Goal: Complete application form: Complete application form

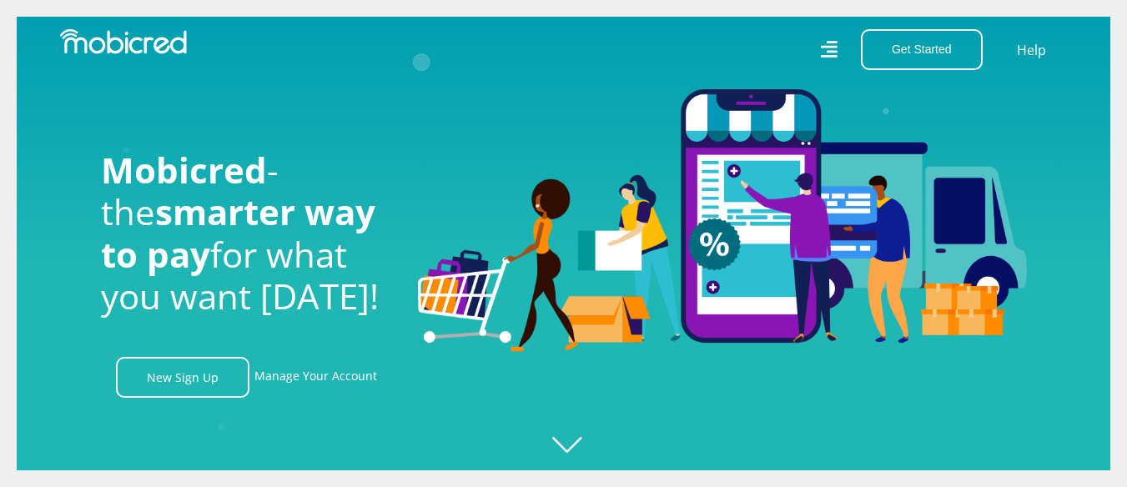
scroll to position [0, 2139]
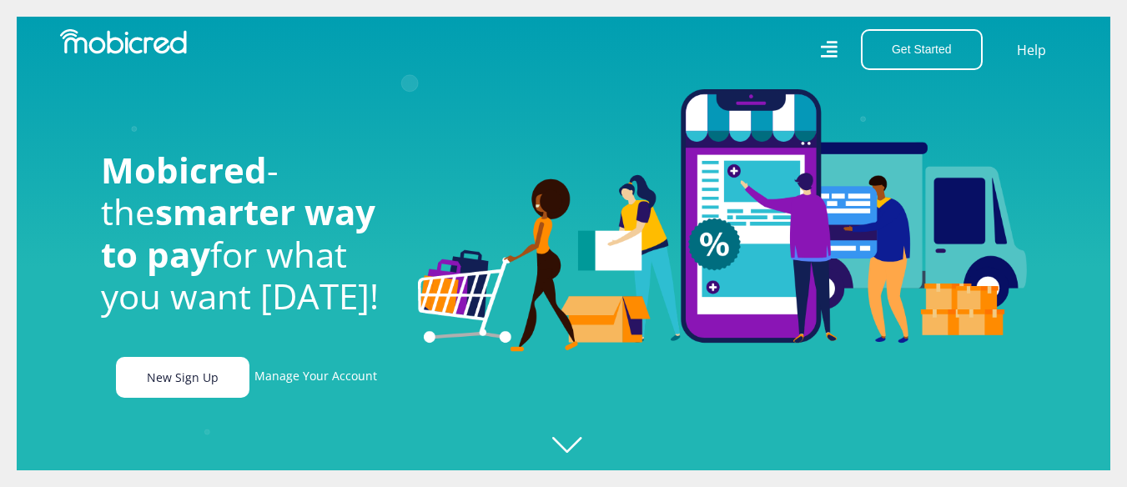
click at [174, 365] on link "New Sign Up" at bounding box center [182, 377] width 133 height 41
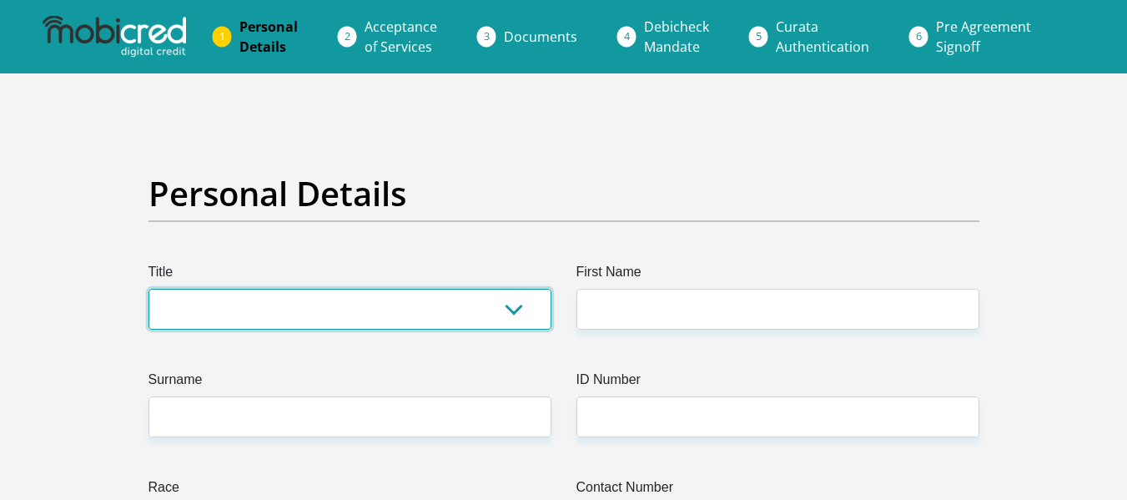
click at [336, 302] on select "Mr Ms Mrs Dr Other" at bounding box center [349, 309] width 403 height 41
select select "Ms"
click at [148, 289] on select "Mr Ms Mrs Dr Other" at bounding box center [349, 309] width 403 height 41
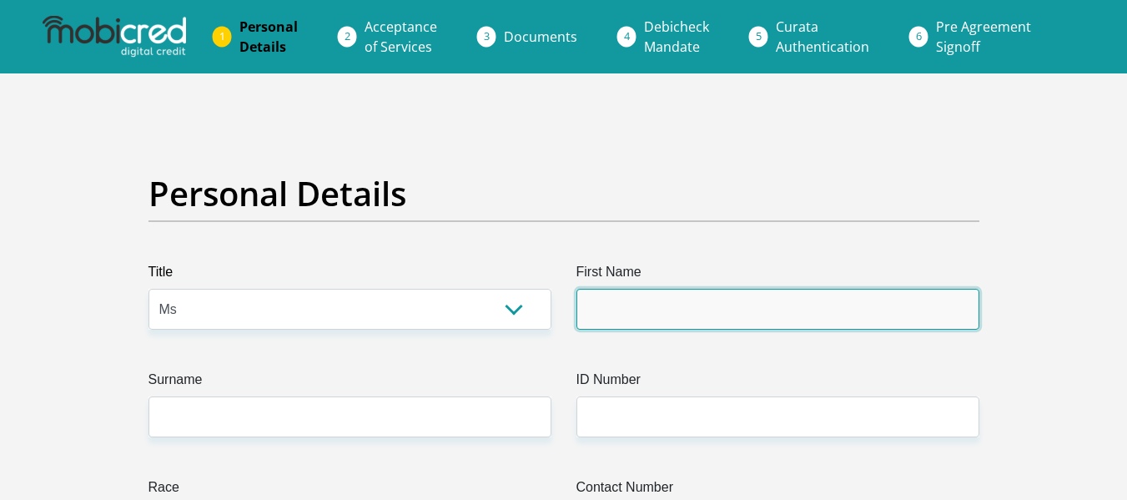
click at [713, 309] on input "First Name" at bounding box center [777, 309] width 403 height 41
type input "Leigh"
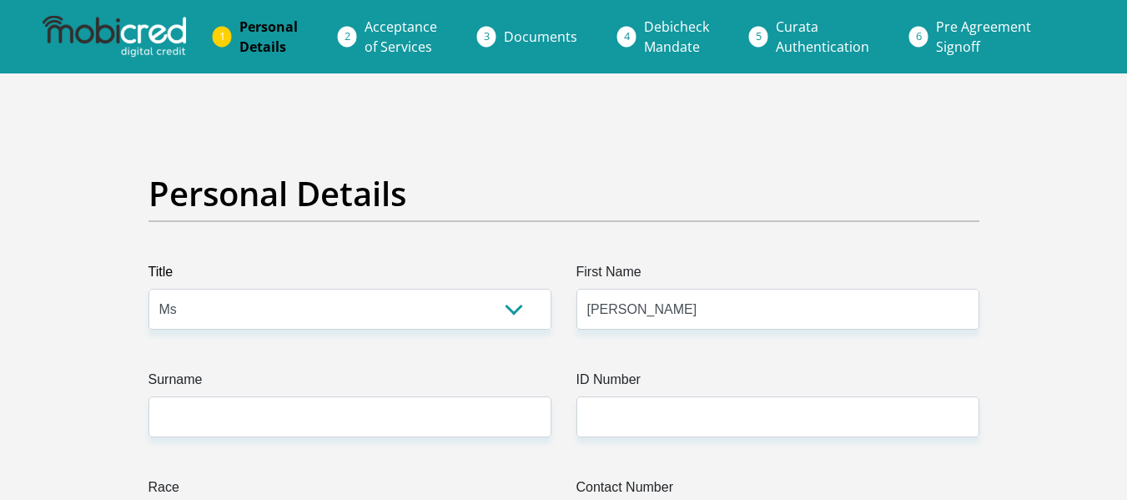
type input "0608171743"
select select "ZAF"
type input "93 Bato Way"
type input "Melkbosstrand"
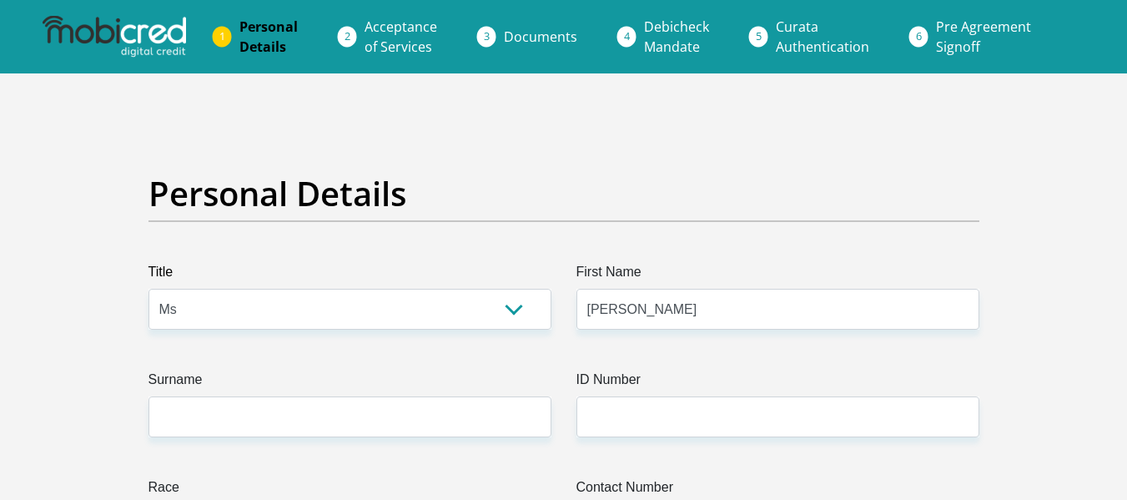
type input "Cape Town"
type input "7441"
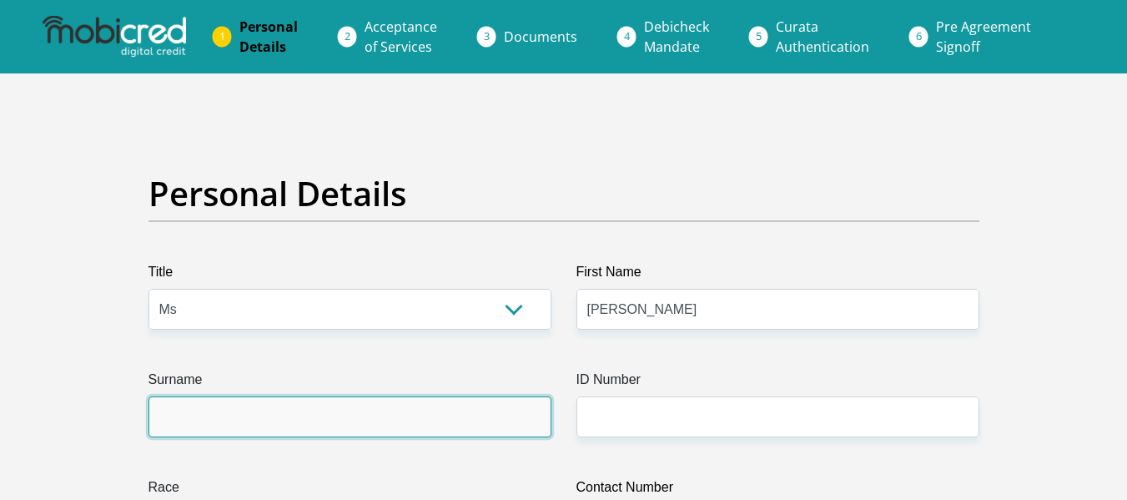
click at [222, 414] on input "Surname" at bounding box center [349, 416] width 403 height 41
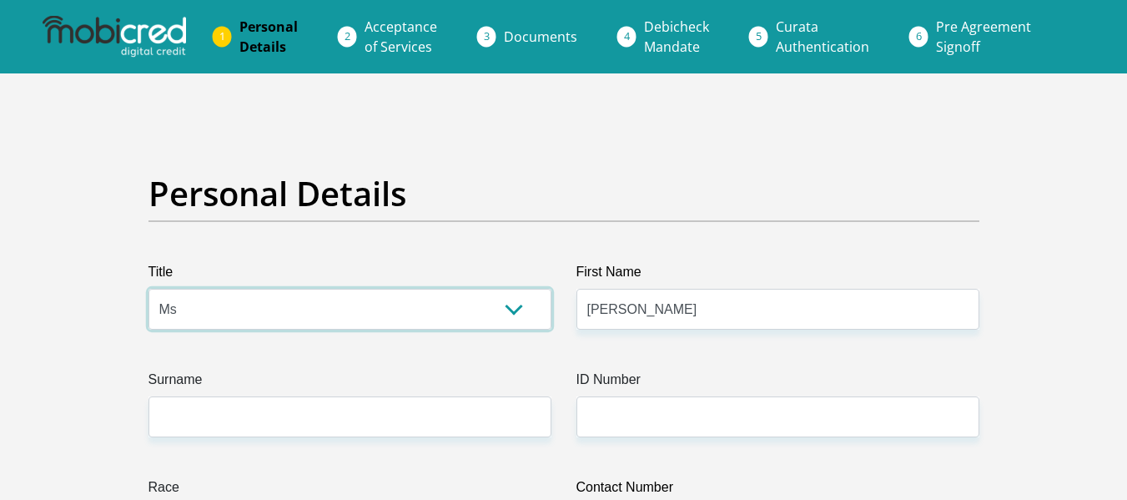
click at [299, 308] on select "Mr Ms Mrs Dr Other" at bounding box center [349, 309] width 403 height 41
click at [148, 289] on select "Mr Ms Mrs Dr Other" at bounding box center [349, 309] width 403 height 41
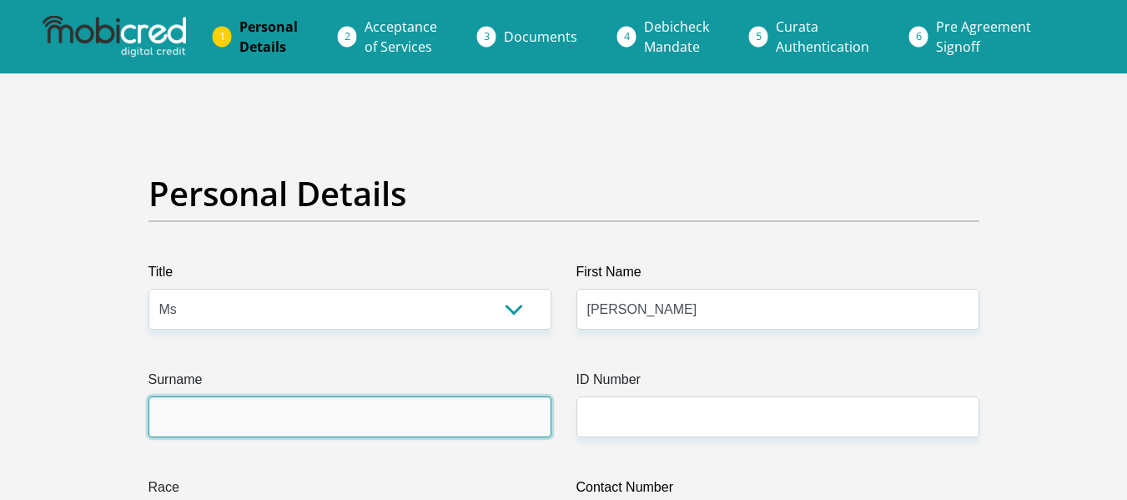
click at [196, 414] on input "Surname" at bounding box center [349, 416] width 403 height 41
type input "Day"
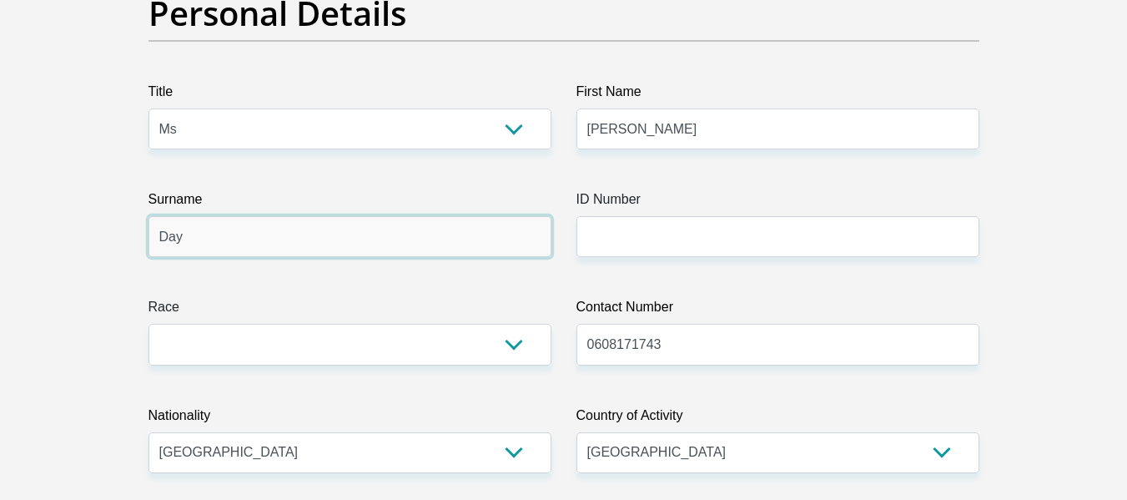
scroll to position [223, 0]
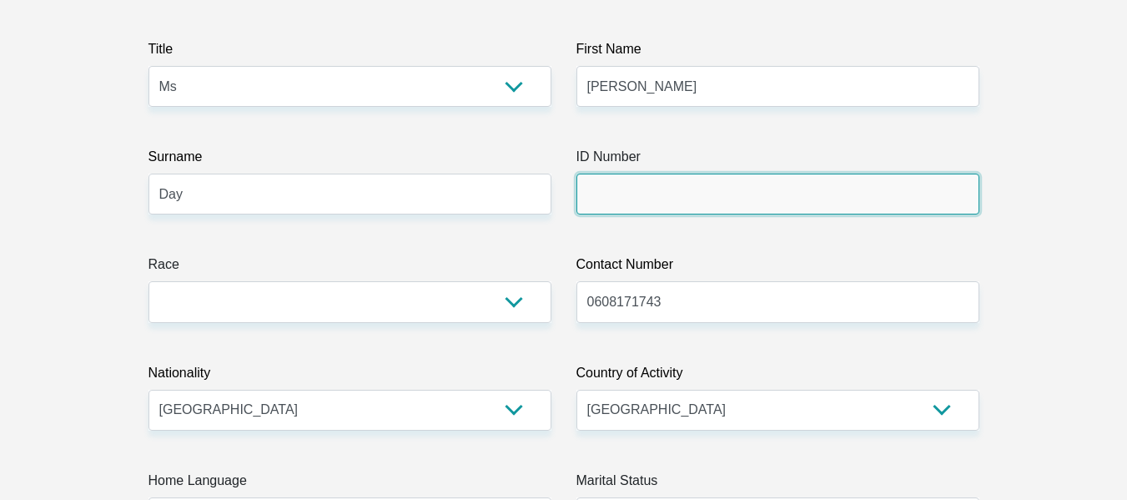
click at [685, 204] on input "ID Number" at bounding box center [777, 193] width 403 height 41
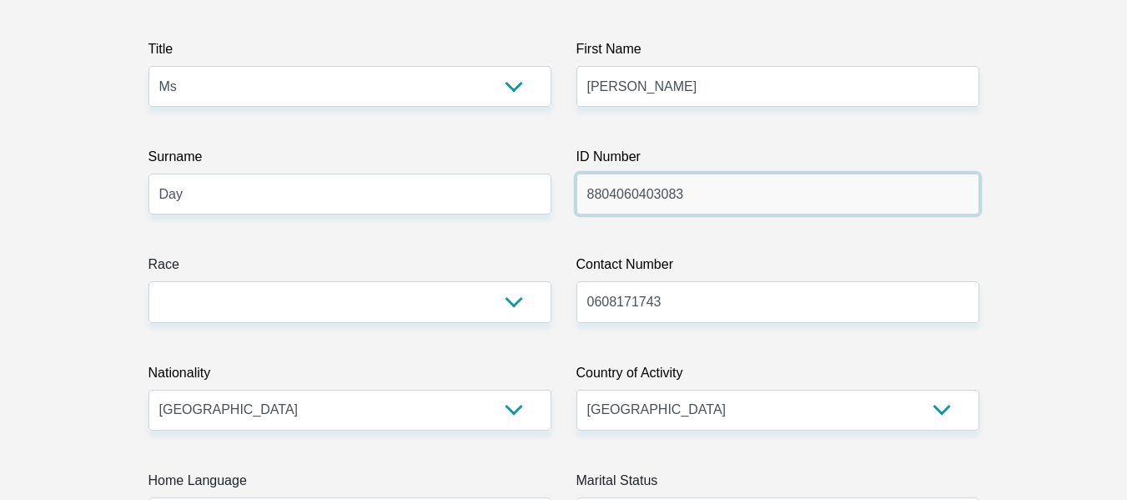
type input "8804060403083"
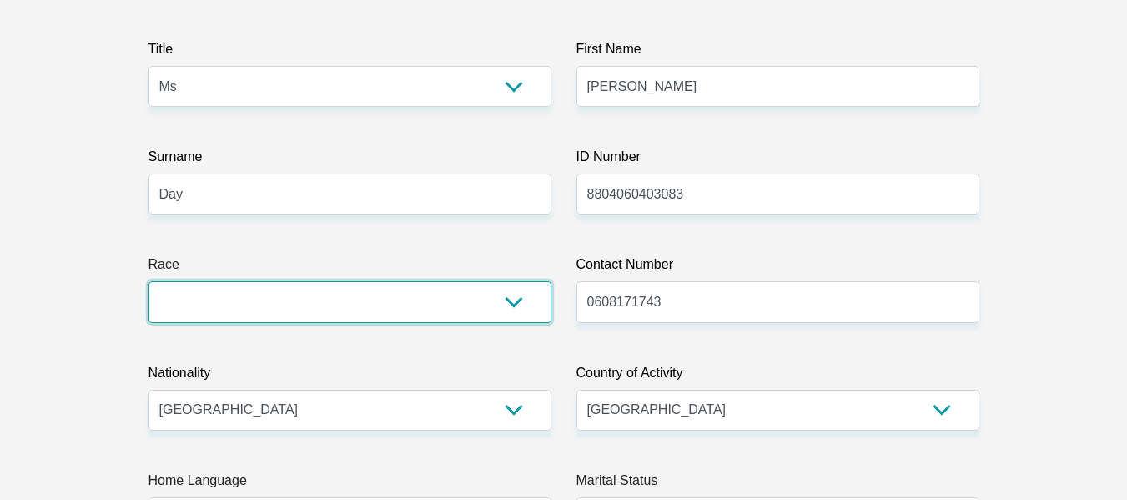
click at [338, 295] on select "Black Coloured Indian White Other" at bounding box center [349, 301] width 403 height 41
select select "4"
click at [148, 281] on select "Black Coloured Indian White Other" at bounding box center [349, 301] width 403 height 41
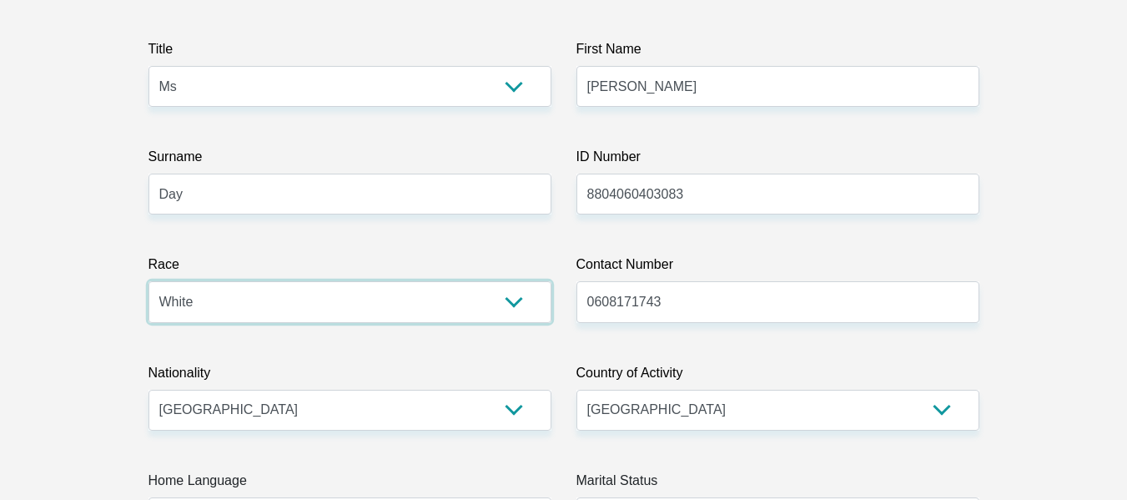
scroll to position [334, 0]
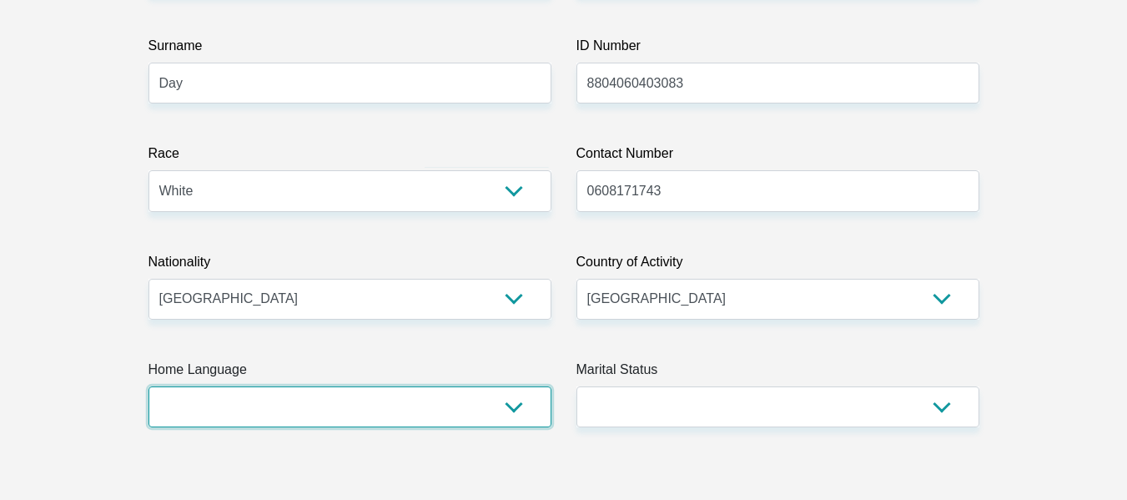
click at [511, 409] on select "Afrikaans English Sepedi South Ndebele Southern Sotho Swati Tsonga Tswana Venda…" at bounding box center [349, 406] width 403 height 41
select select "eng"
click at [148, 386] on select "Afrikaans English Sepedi South Ndebele Southern Sotho Swati Tsonga Tswana Venda…" at bounding box center [349, 406] width 403 height 41
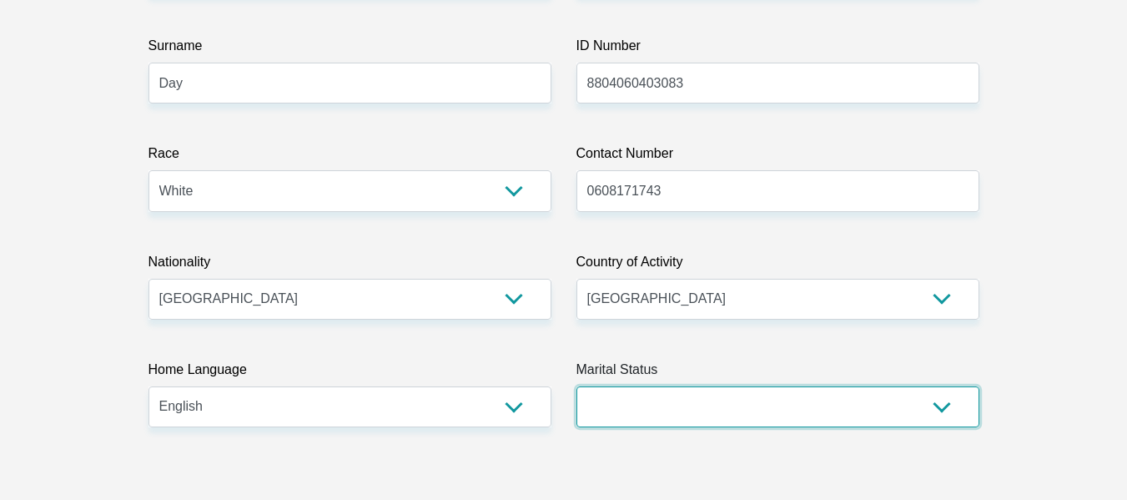
click at [872, 399] on select "Married ANC Single Divorced Widowed Married COP or Customary Law" at bounding box center [777, 406] width 403 height 41
select select "2"
click at [576, 386] on select "Married ANC Single Divorced Widowed Married COP or Customary Law" at bounding box center [777, 406] width 403 height 41
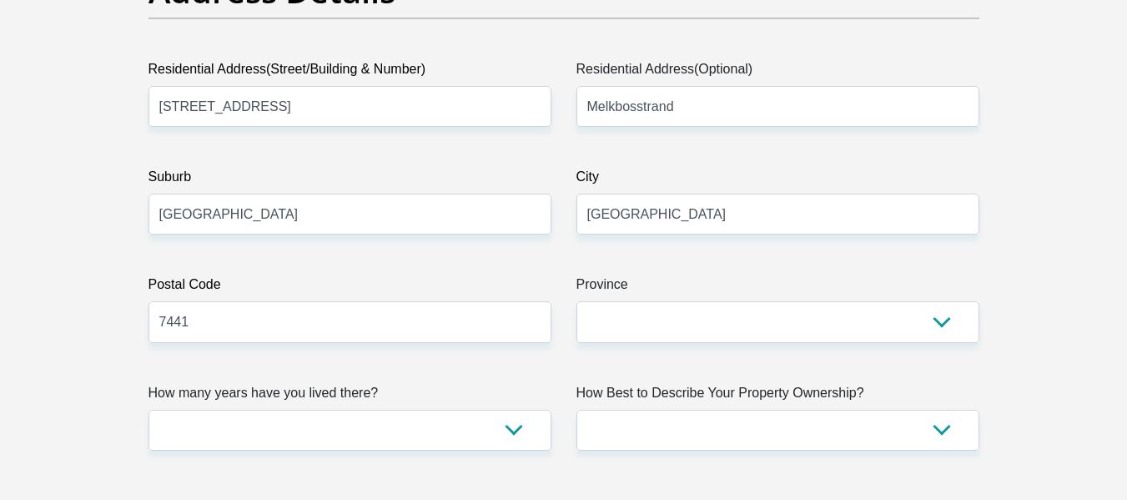
scroll to position [1001, 0]
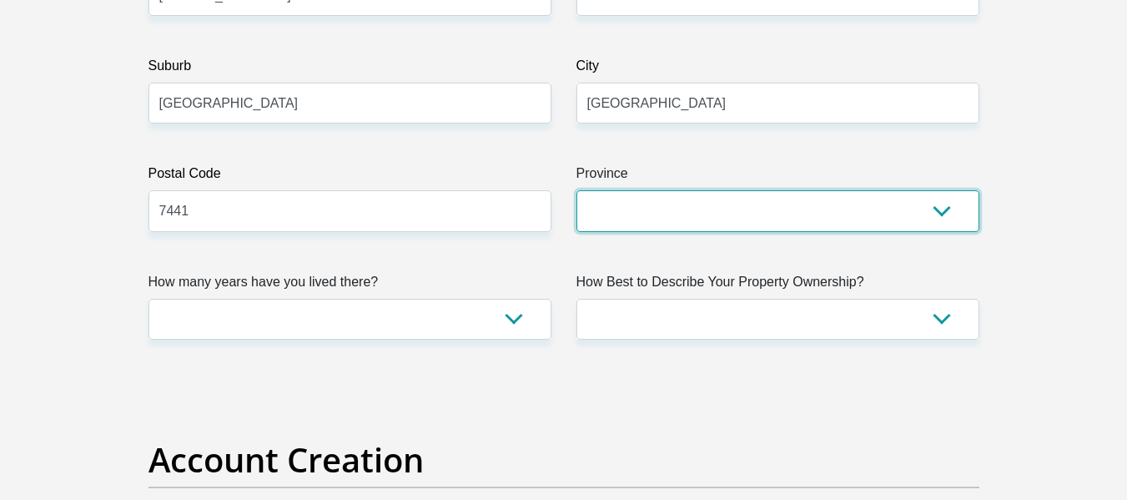
click at [661, 218] on select "Eastern Cape Free State Gauteng KwaZulu-Natal Limpopo Mpumalanga Northern Cape …" at bounding box center [777, 210] width 403 height 41
select select "Western Cape"
click at [576, 190] on select "Eastern Cape Free State Gauteng KwaZulu-Natal Limpopo Mpumalanga Northern Cape …" at bounding box center [777, 210] width 403 height 41
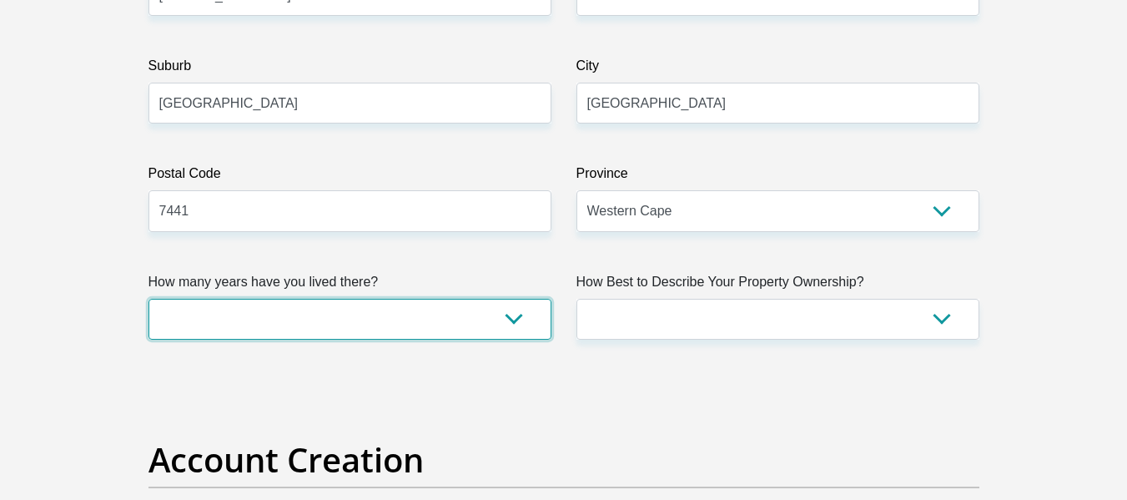
click at [375, 326] on select "less than 1 year 1-3 years 3-5 years 5+ years" at bounding box center [349, 319] width 403 height 41
select select "0"
click at [148, 299] on select "less than 1 year 1-3 years 3-5 years 5+ years" at bounding box center [349, 319] width 403 height 41
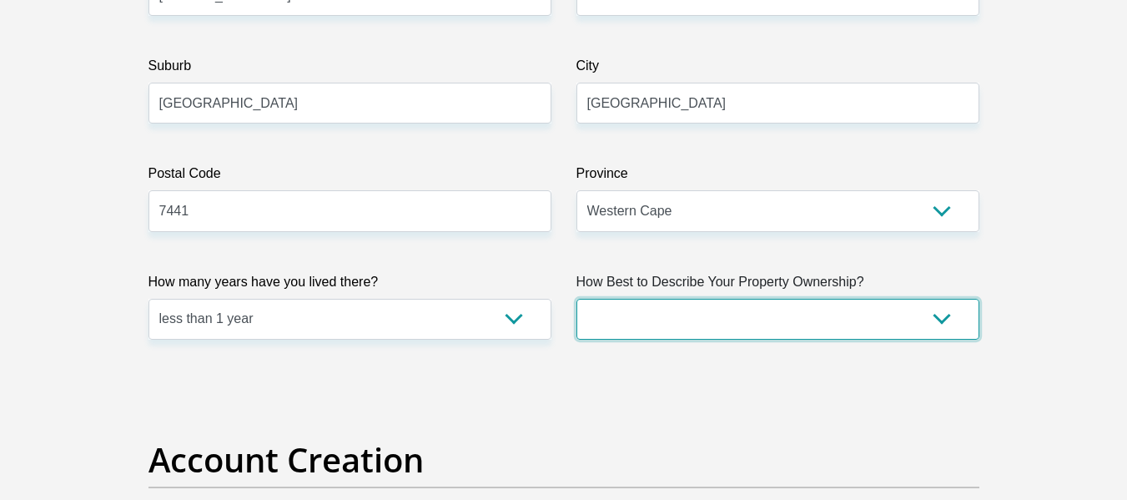
click at [817, 306] on select "Owned Rented Family Owned Company Dwelling" at bounding box center [777, 319] width 403 height 41
select select "Rented"
click at [576, 299] on select "Owned Rented Family Owned Company Dwelling" at bounding box center [777, 319] width 403 height 41
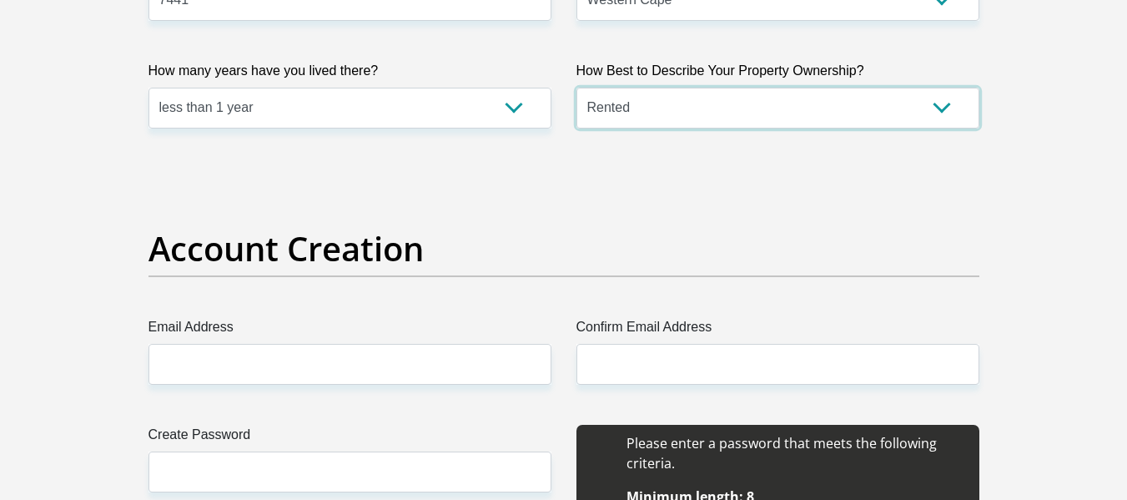
scroll to position [1223, 0]
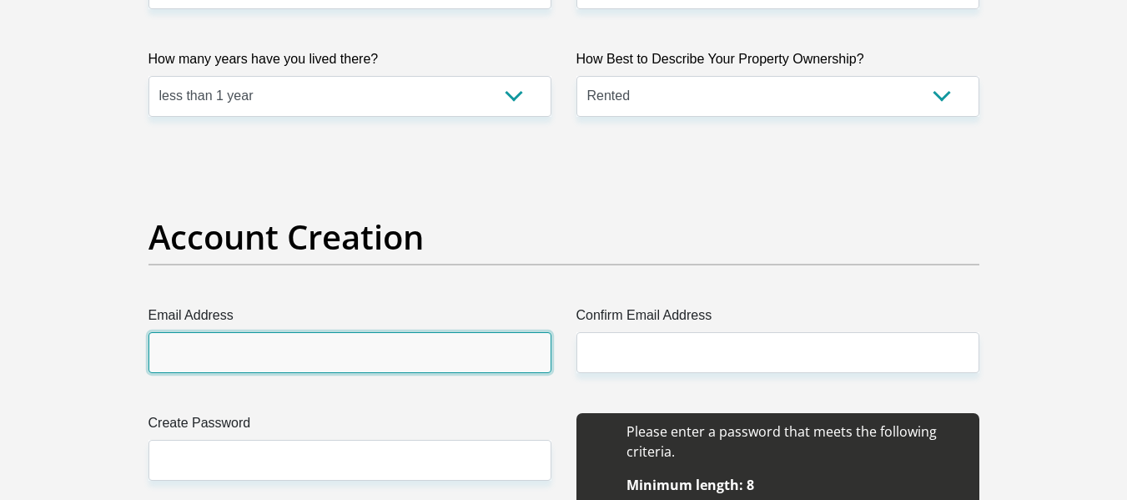
click at [289, 354] on input "Email Address" at bounding box center [349, 352] width 403 height 41
type input "leighkerryday@gmail.com"
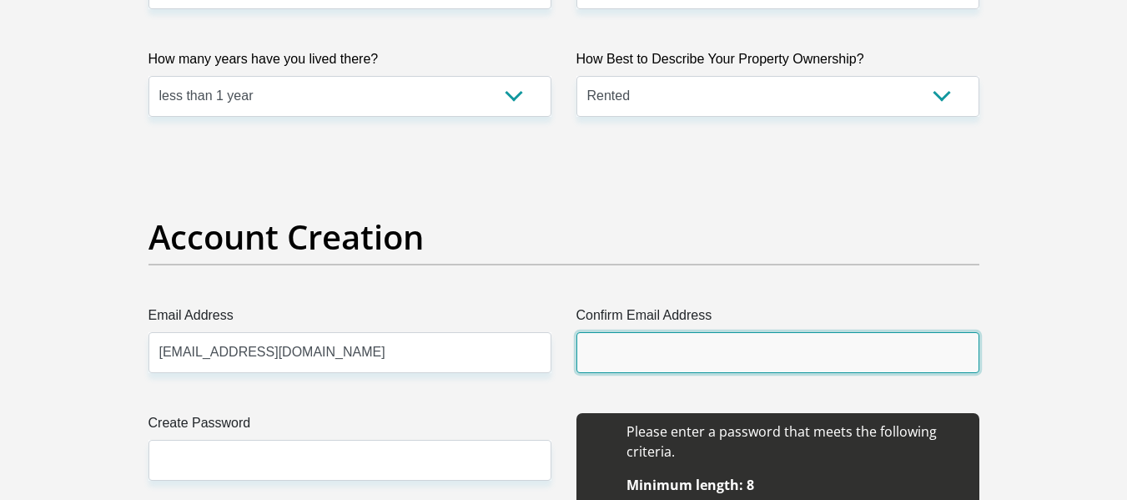
type input "leighkerryday@gmail.com"
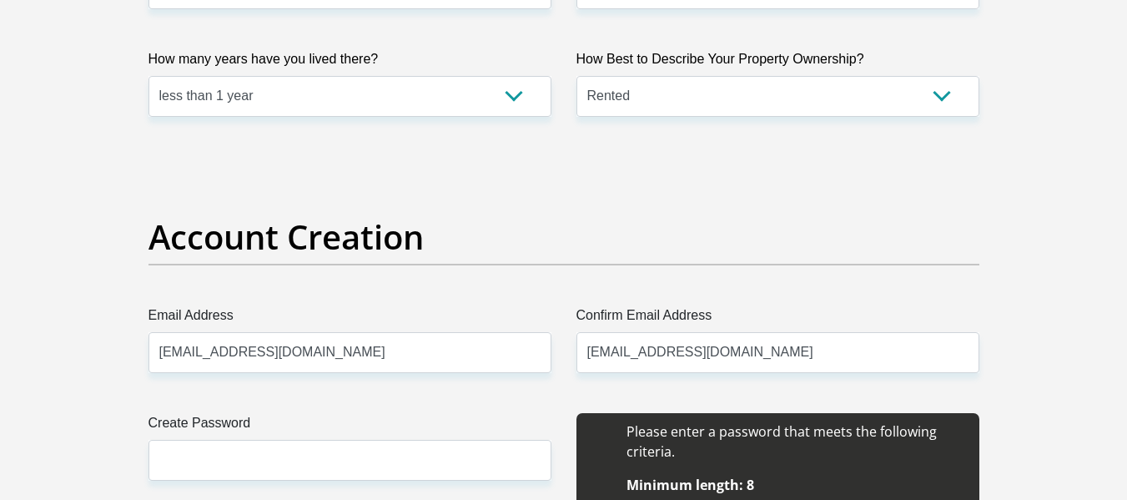
type input "Leigh"
type input "Day"
type input "0608171743"
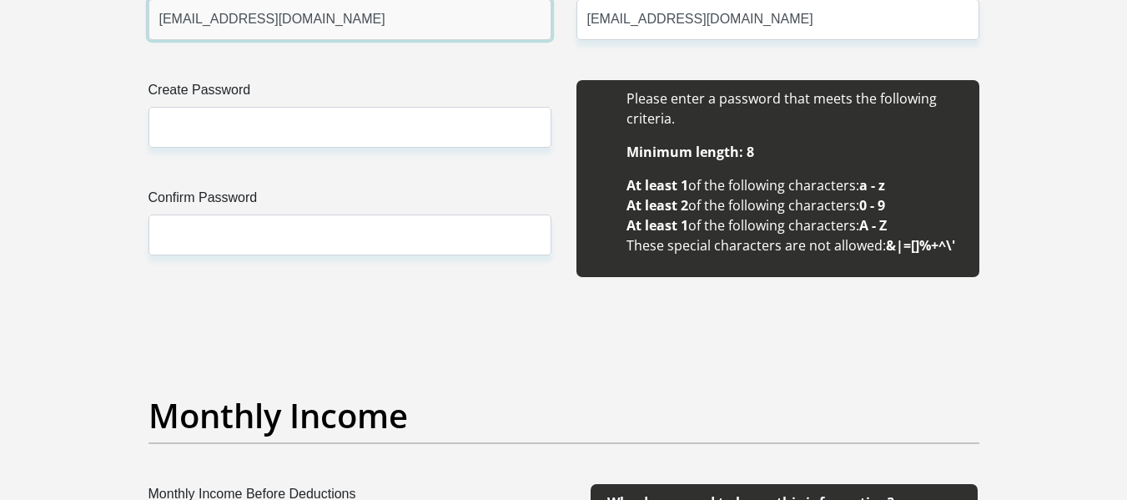
scroll to position [1557, 0]
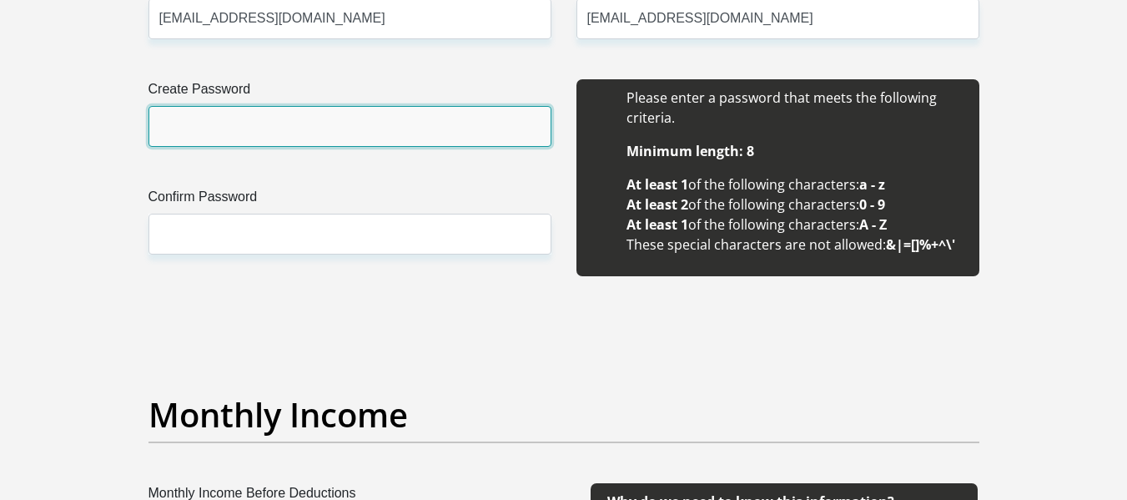
click at [194, 126] on input "Create Password" at bounding box center [349, 126] width 403 height 41
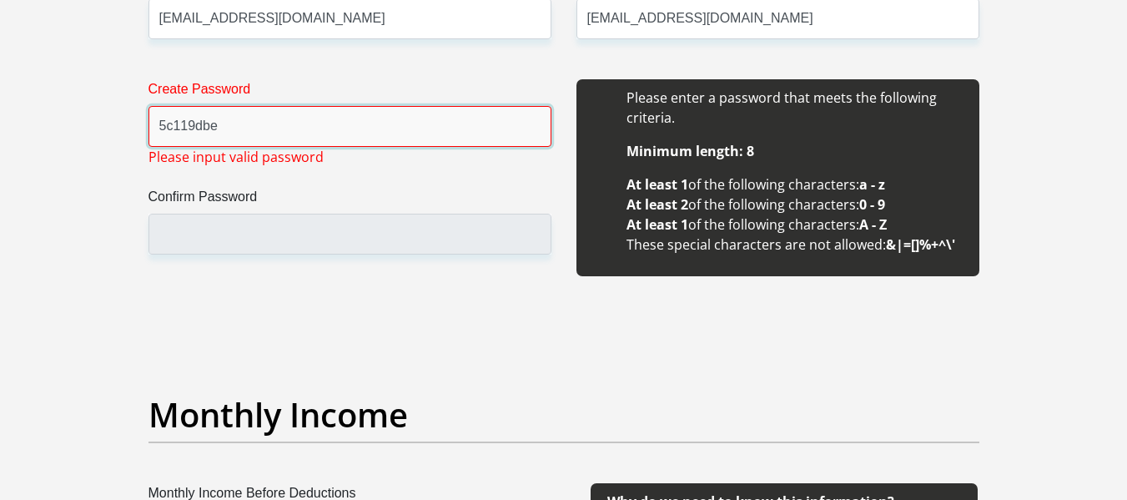
drag, startPoint x: 230, startPoint y: 124, endPoint x: 62, endPoint y: 126, distance: 168.5
type input "5"
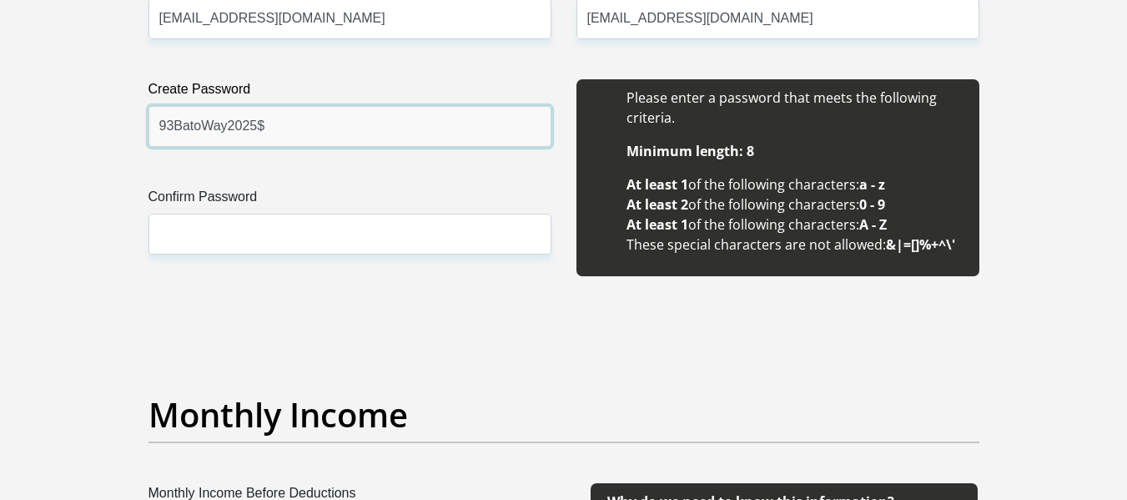
type input "93BatoWay2025$"
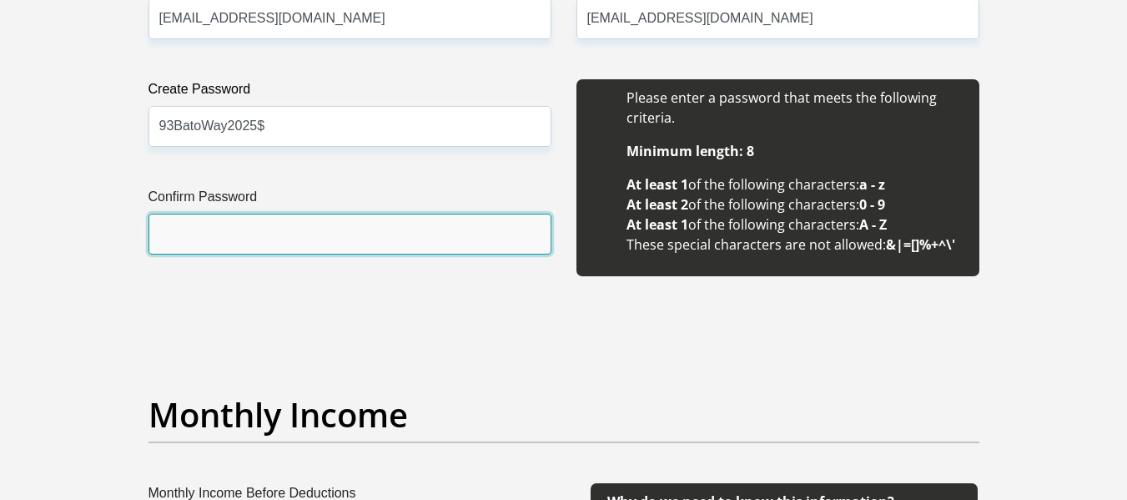
click at [171, 223] on input "Confirm Password" at bounding box center [349, 234] width 403 height 41
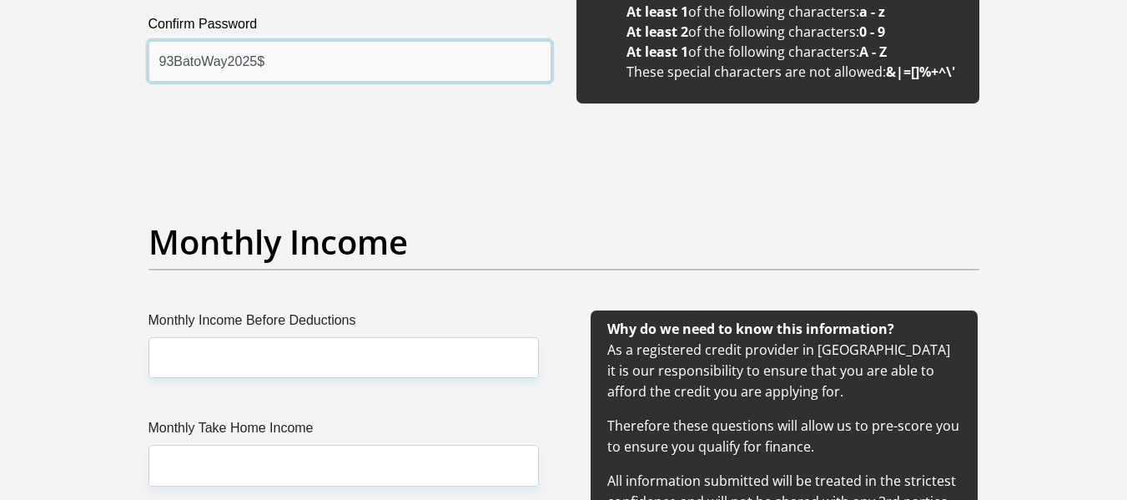
scroll to position [1779, 0]
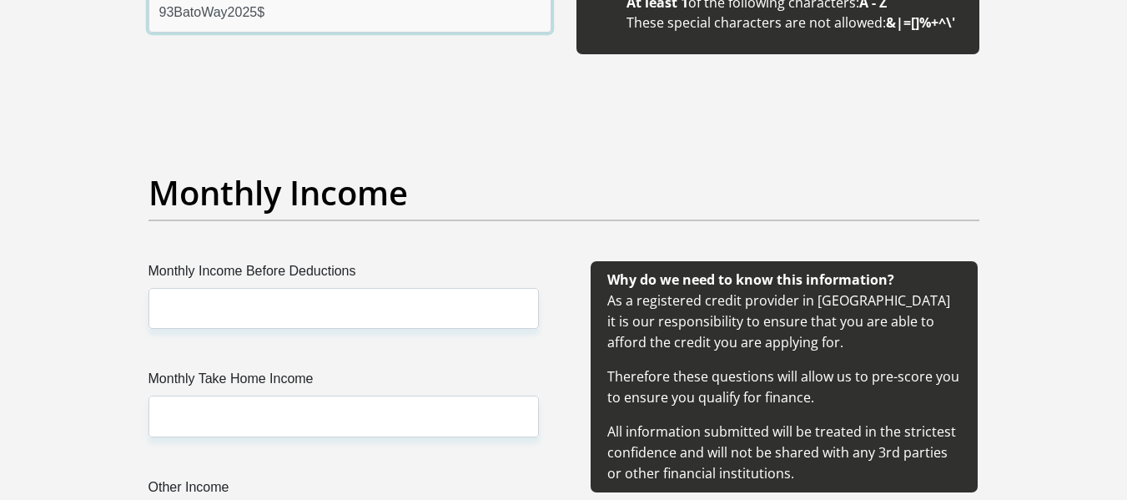
type input "93BatoWay2025$"
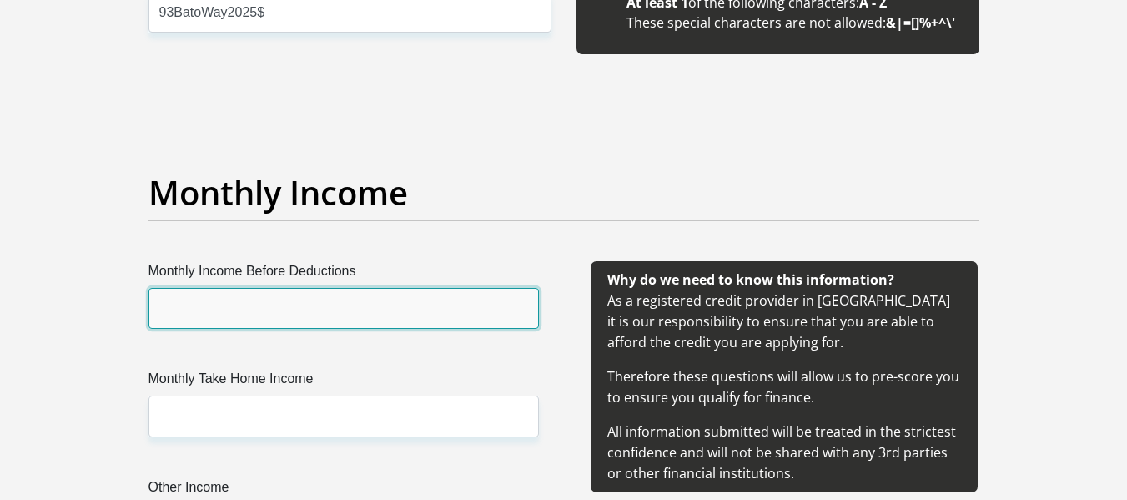
click at [301, 299] on input "Monthly Income Before Deductions" at bounding box center [343, 308] width 390 height 41
type input "41495"
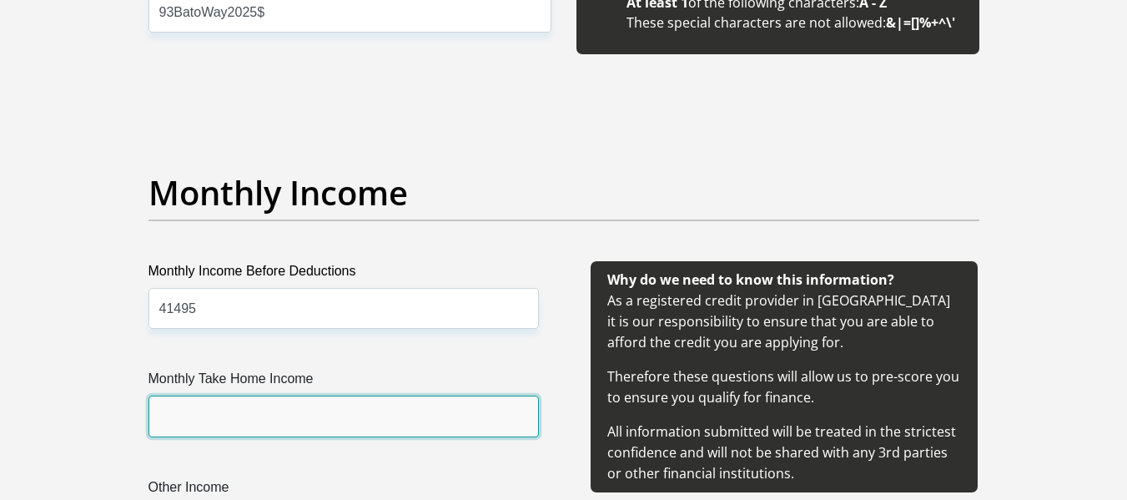
click at [264, 418] on input "Monthly Take Home Income" at bounding box center [343, 415] width 390 height 41
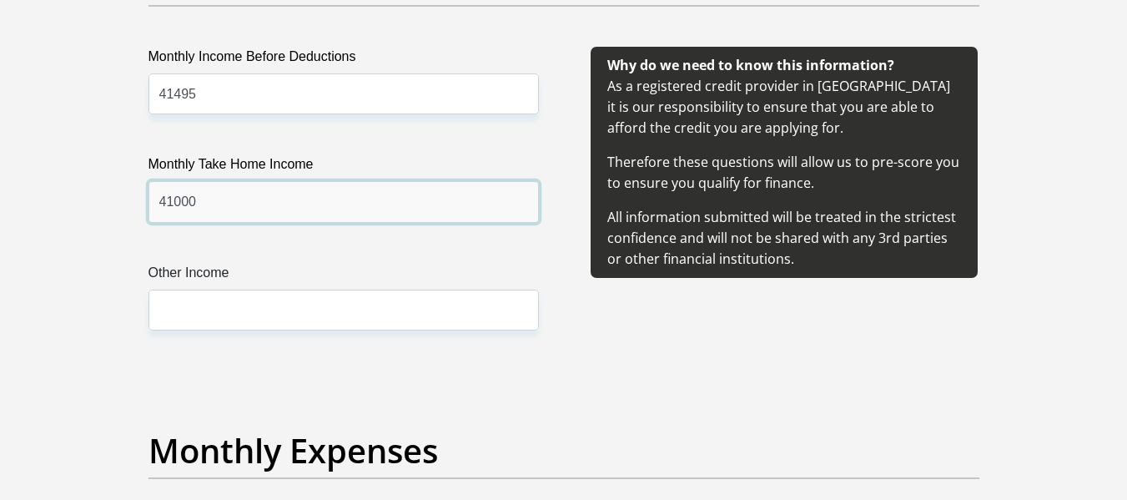
scroll to position [2002, 0]
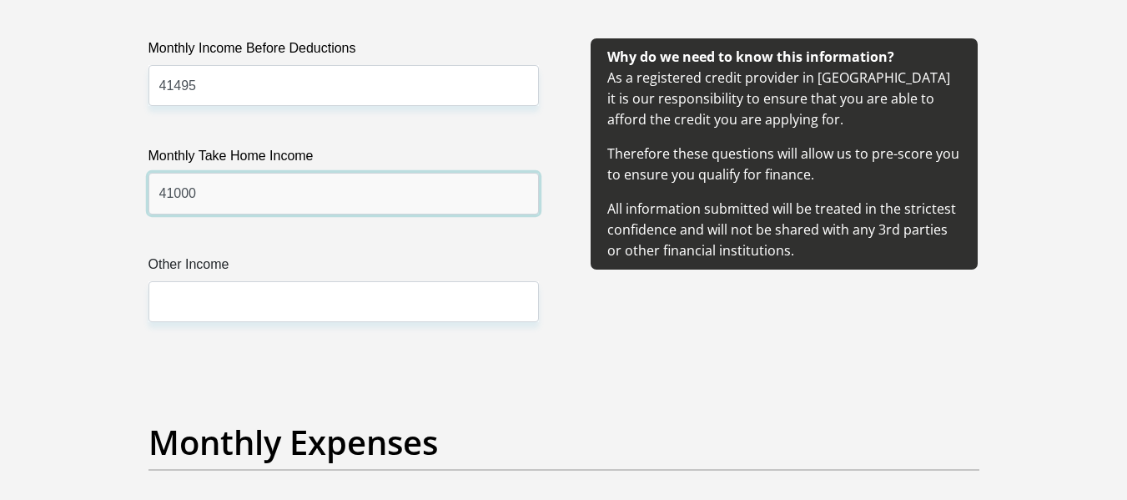
type input "41000"
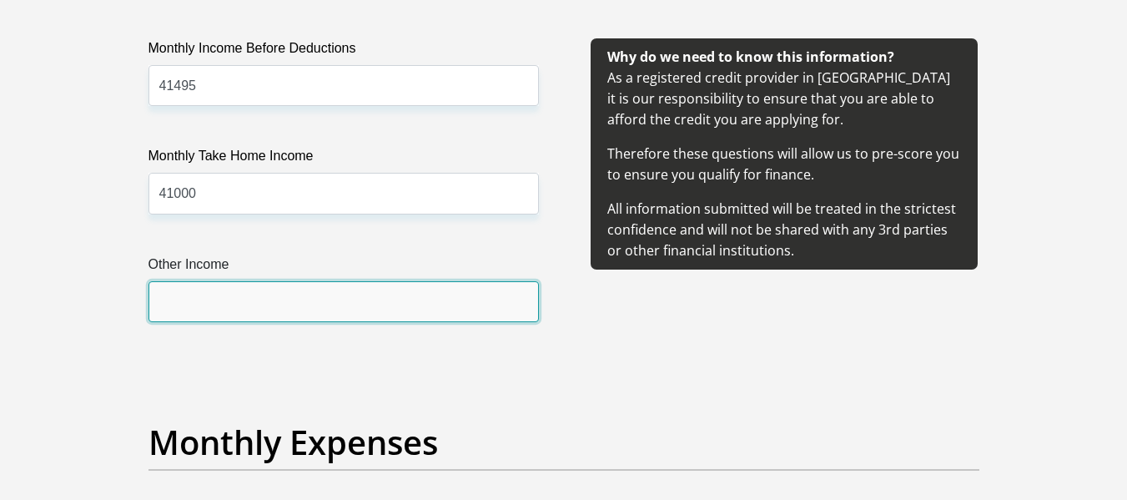
click at [165, 300] on input "Other Income" at bounding box center [343, 301] width 390 height 41
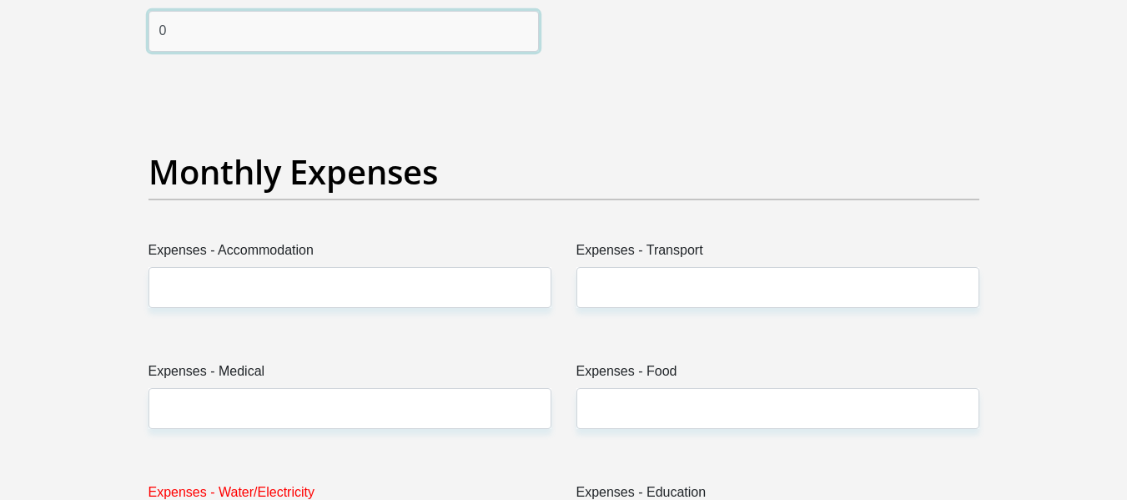
scroll to position [2335, 0]
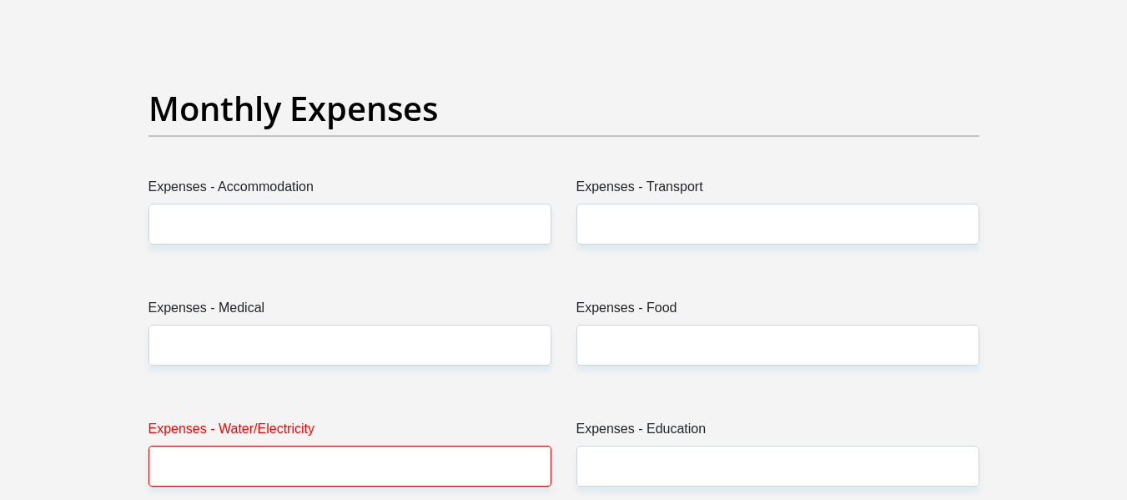
type input "0"
click at [204, 201] on label "Expenses - Accommodation" at bounding box center [349, 190] width 403 height 27
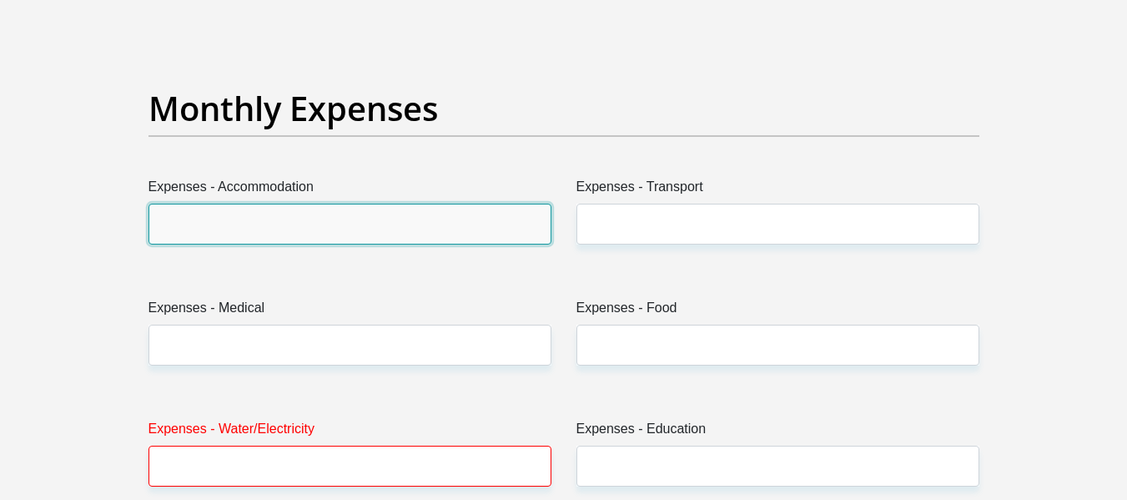
click at [204, 203] on input "Expenses - Accommodation" at bounding box center [349, 223] width 403 height 41
type input "0"
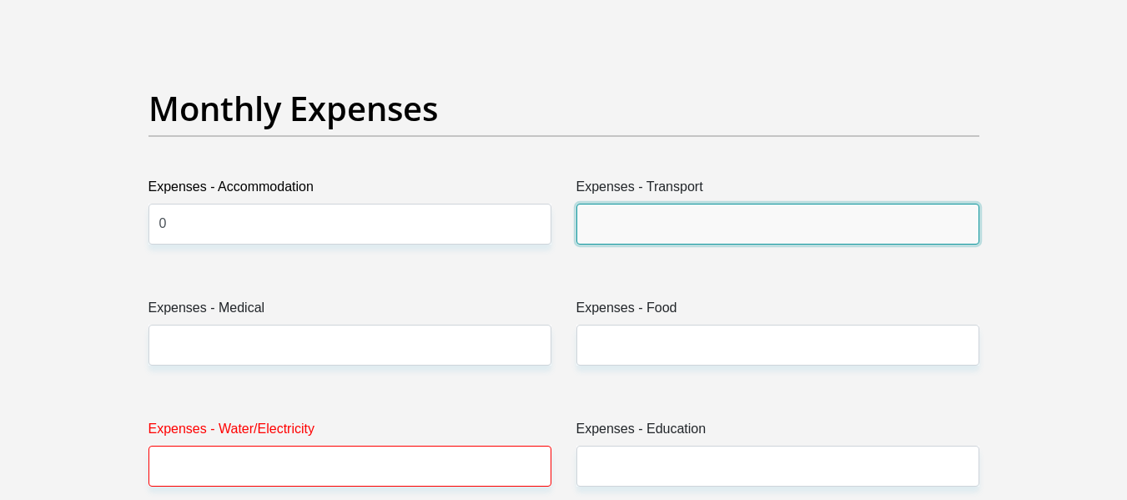
click at [686, 220] on input "Expenses - Transport" at bounding box center [777, 223] width 403 height 41
type input "1"
type input "0"
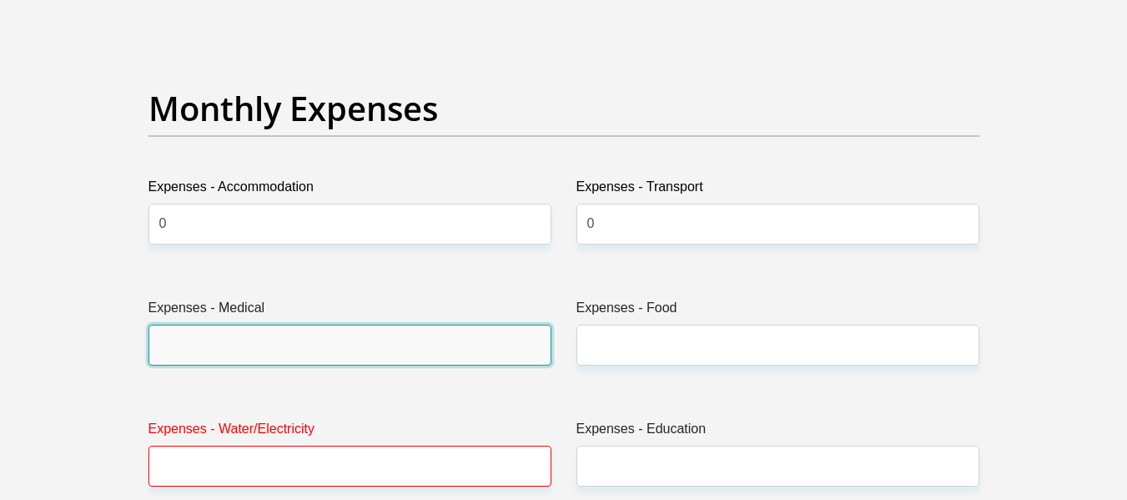
click at [359, 332] on input "Expenses - Medical" at bounding box center [349, 344] width 403 height 41
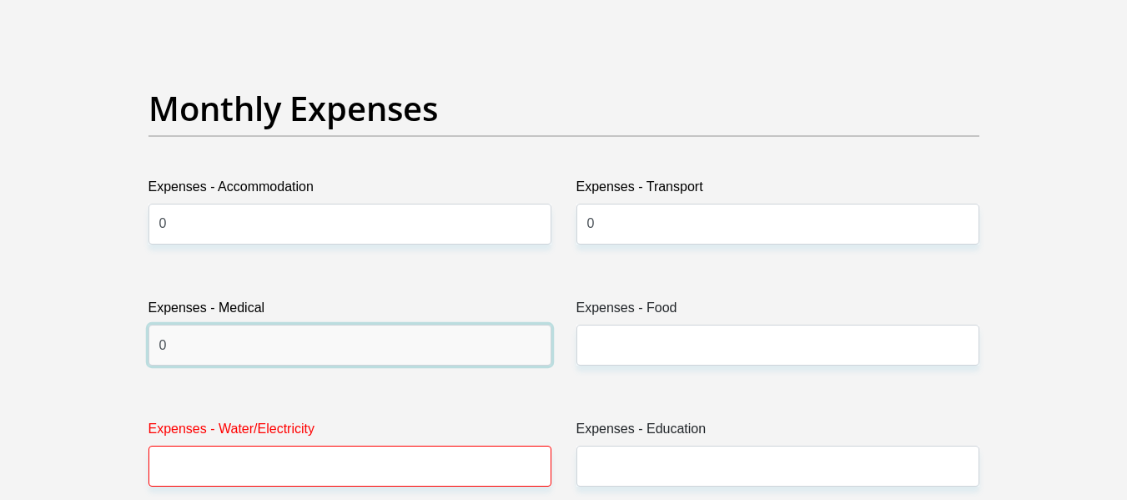
type input "0"
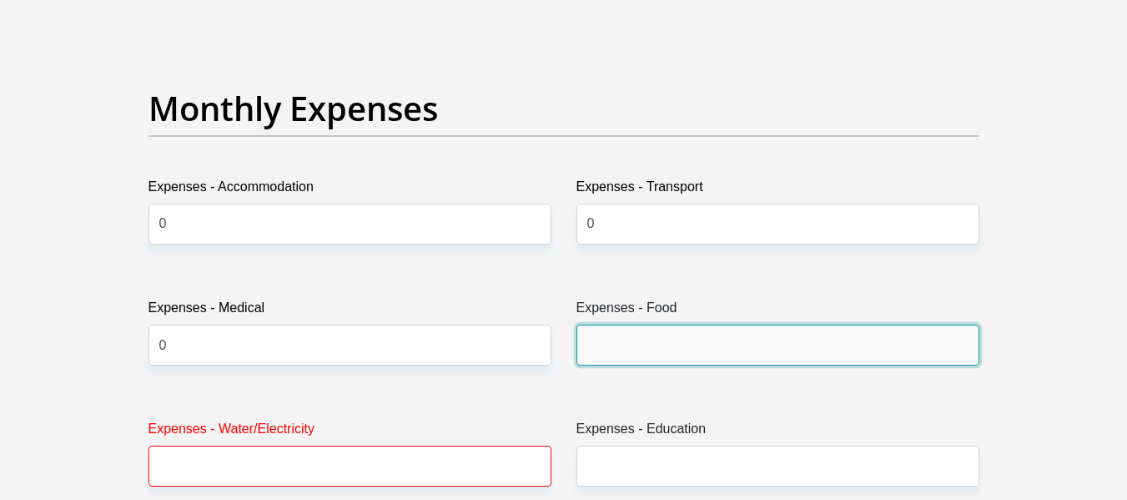
click at [651, 342] on input "Expenses - Food" at bounding box center [777, 344] width 403 height 41
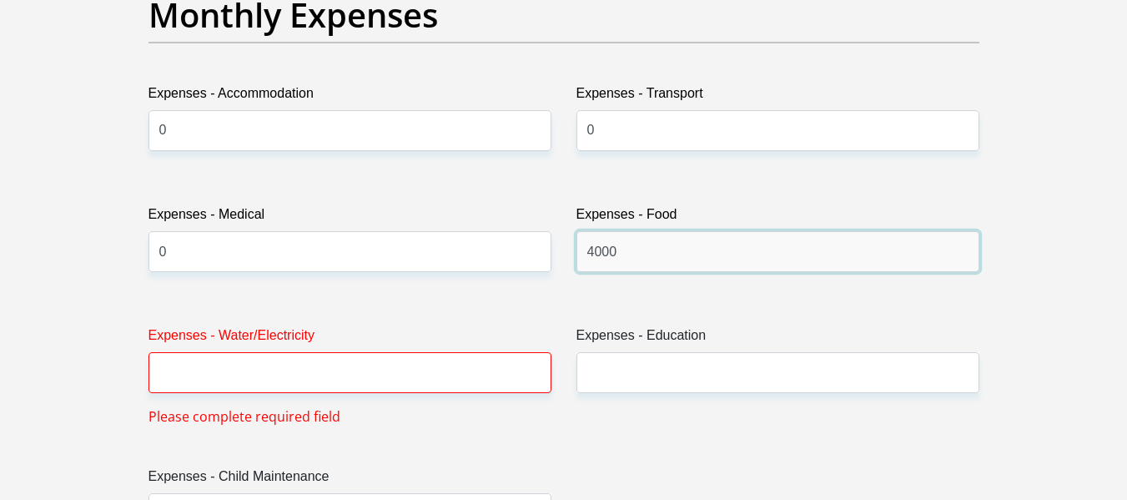
scroll to position [2558, 0]
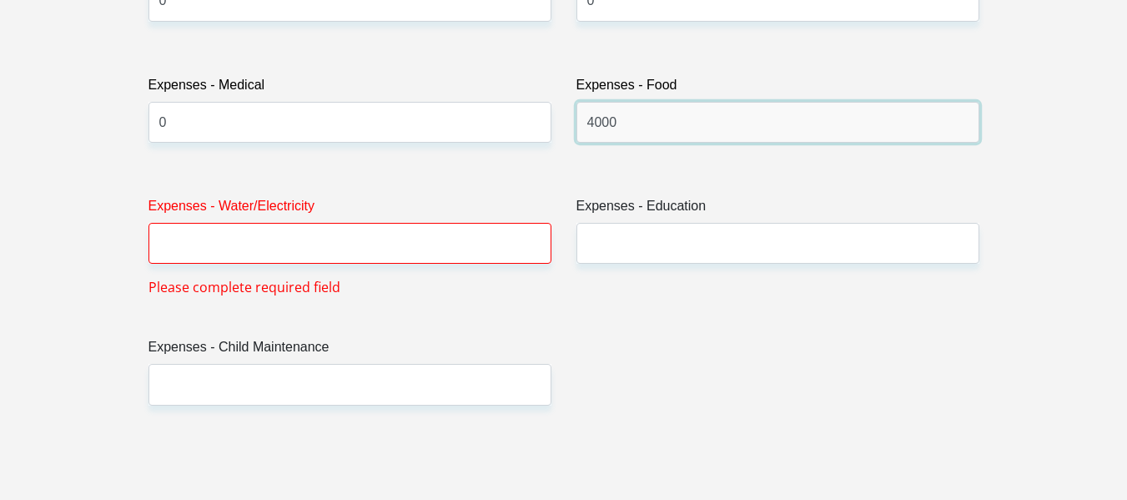
type input "4000"
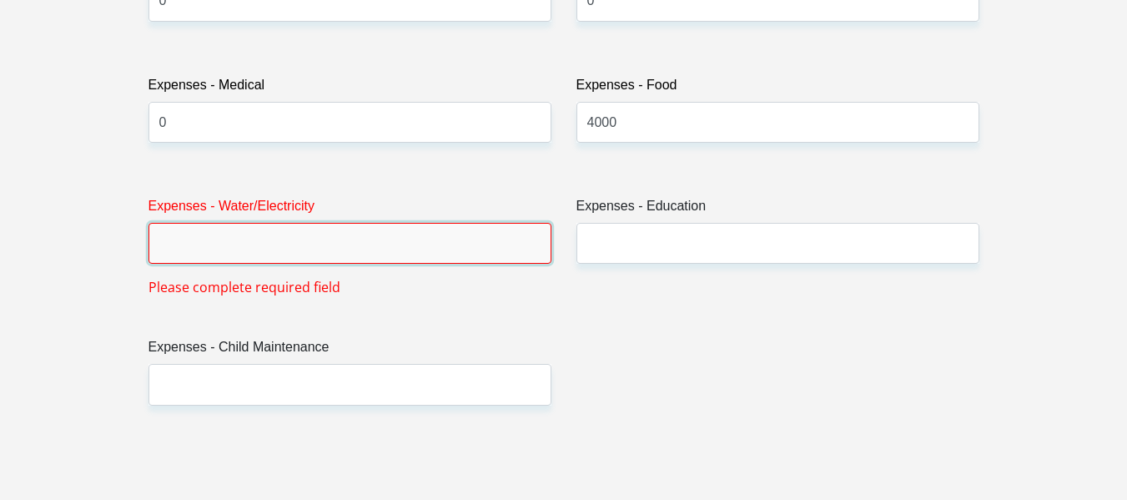
click at [241, 241] on input "Expenses - Water/Electricity" at bounding box center [349, 243] width 403 height 41
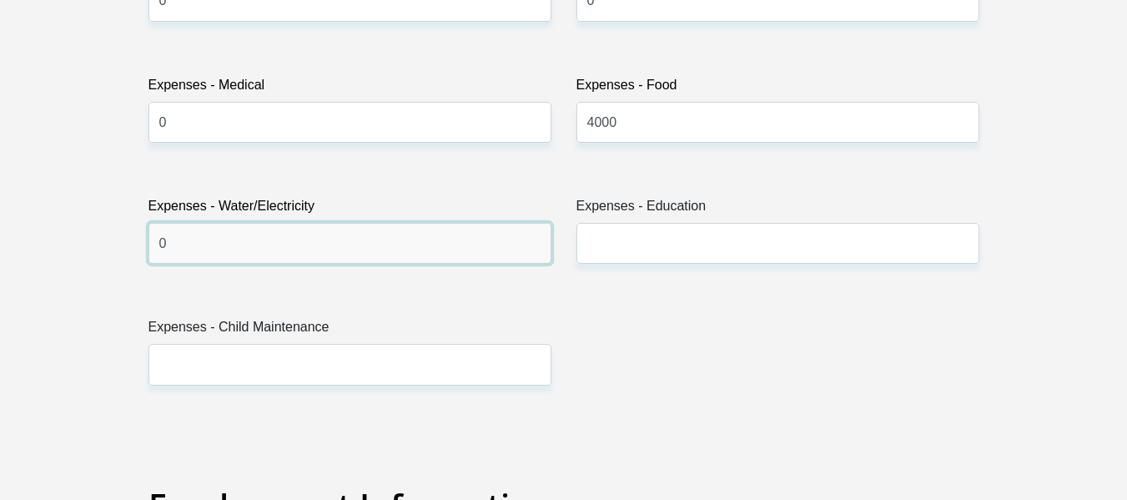
type input "0"
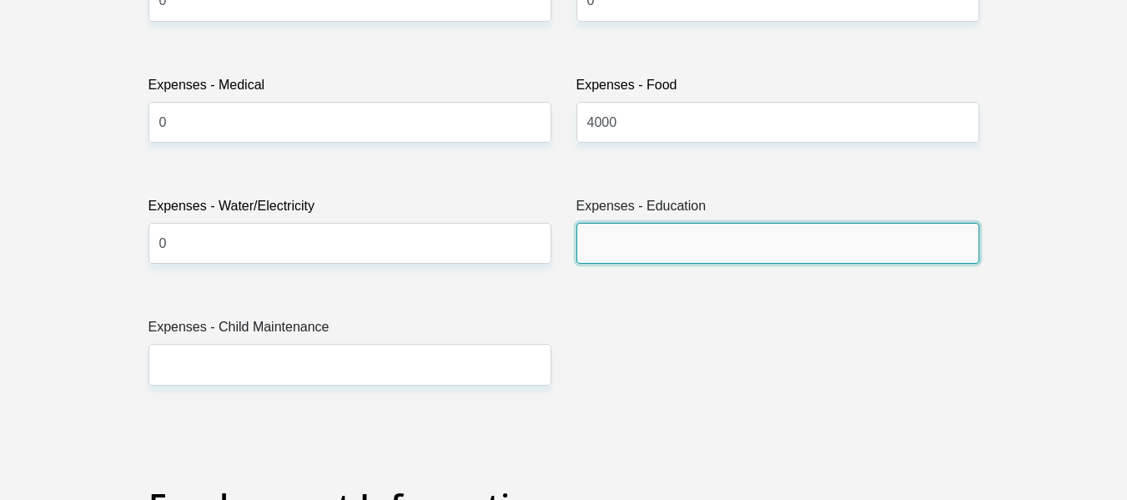
click at [634, 243] on input "Expenses - Education" at bounding box center [777, 243] width 403 height 41
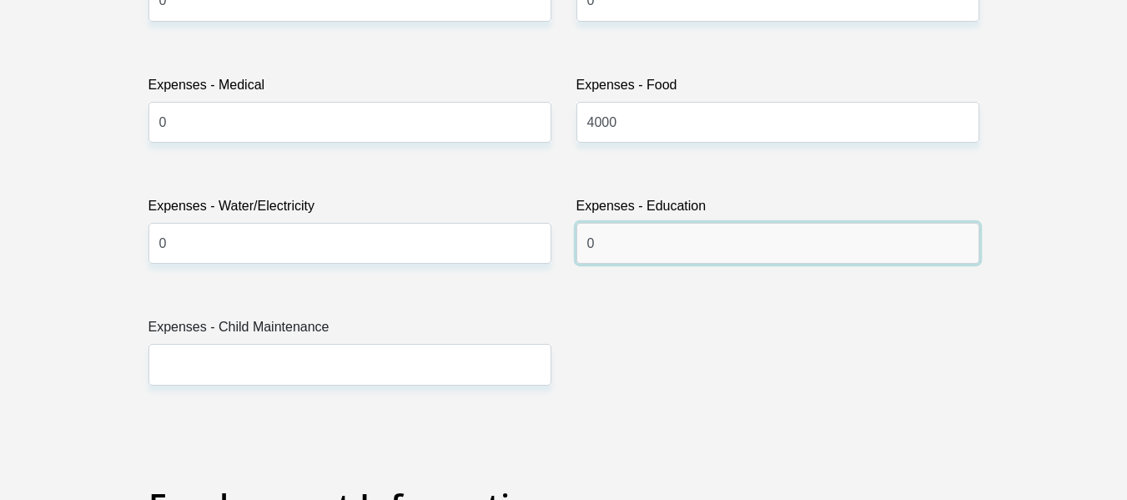
type input "0"
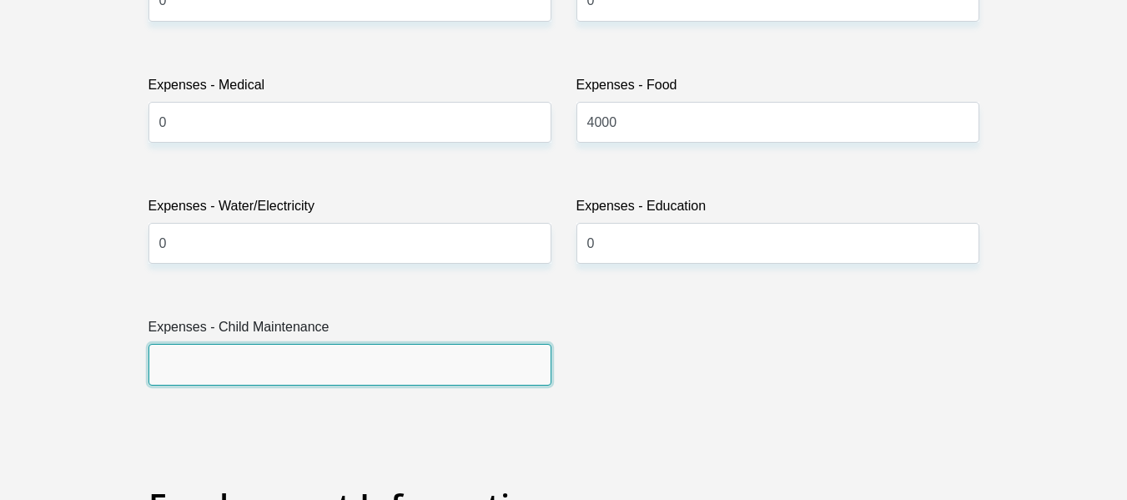
click at [198, 363] on input "Expenses - Child Maintenance" at bounding box center [349, 364] width 403 height 41
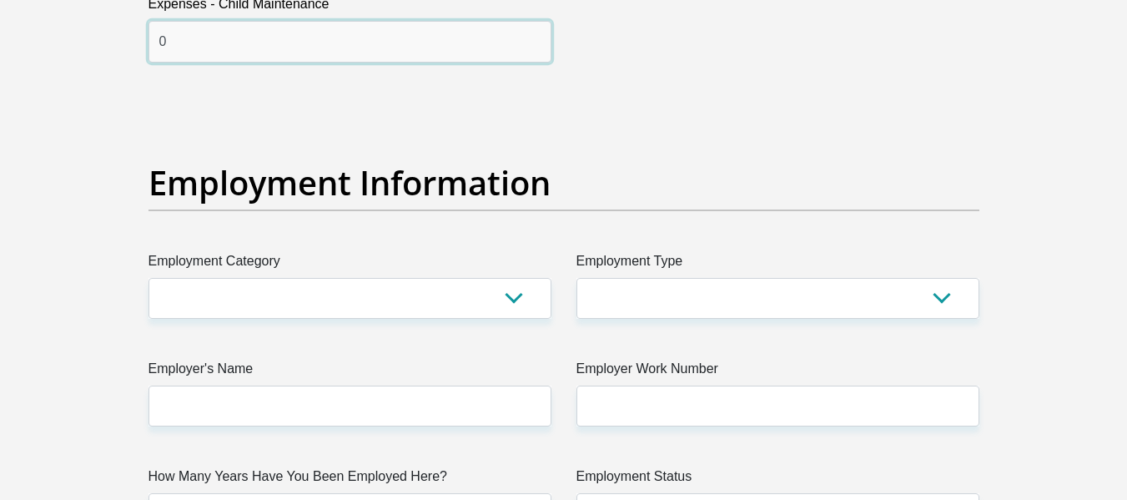
scroll to position [2892, 0]
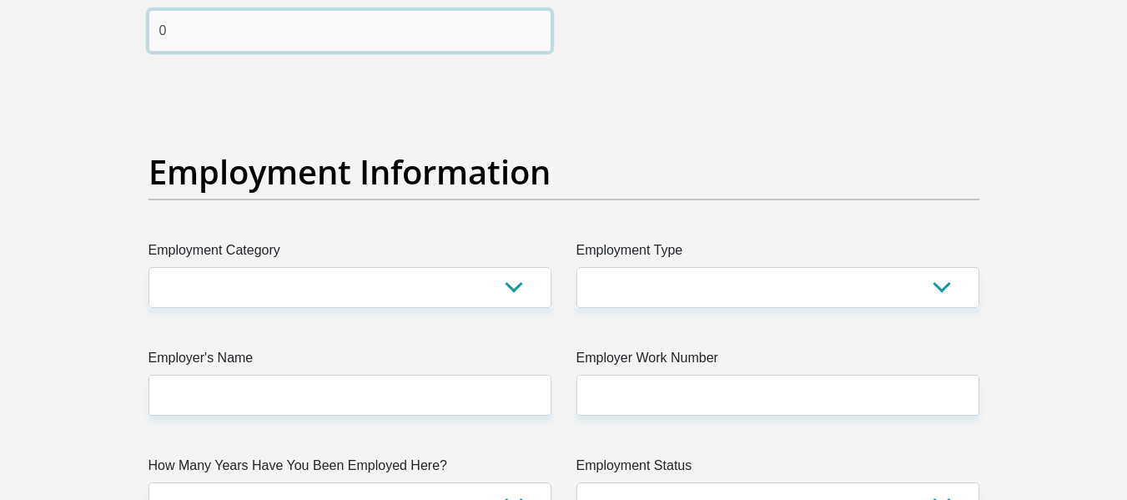
type input "0"
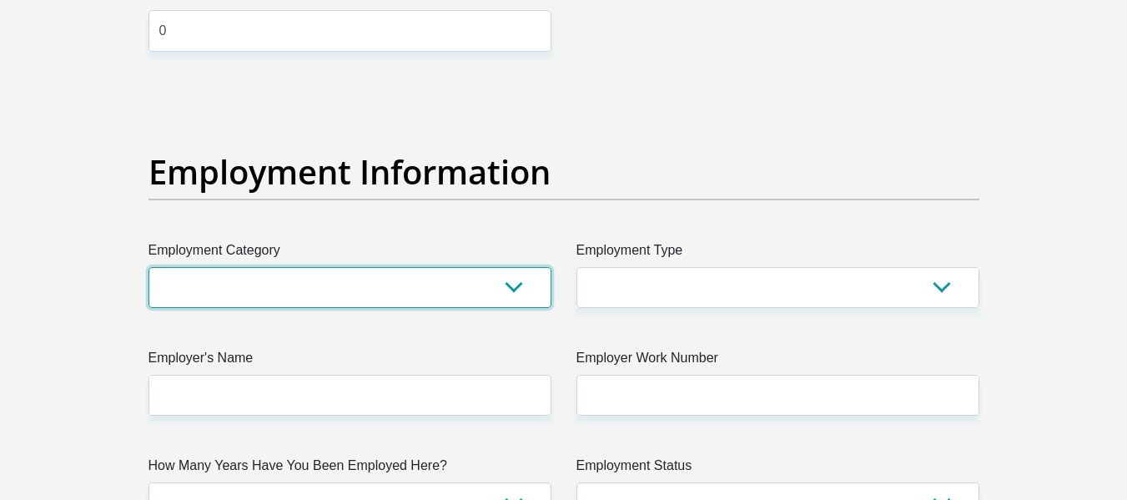
click at [182, 284] on select "AGRICULTURE ALCOHOL & TOBACCO CONSTRUCTION MATERIALS METALLURGY EQUIPMENT FOR R…" at bounding box center [349, 287] width 403 height 41
click at [292, 283] on select "AGRICULTURE ALCOHOL & TOBACCO CONSTRUCTION MATERIALS METALLURGY EQUIPMENT FOR R…" at bounding box center [349, 287] width 403 height 41
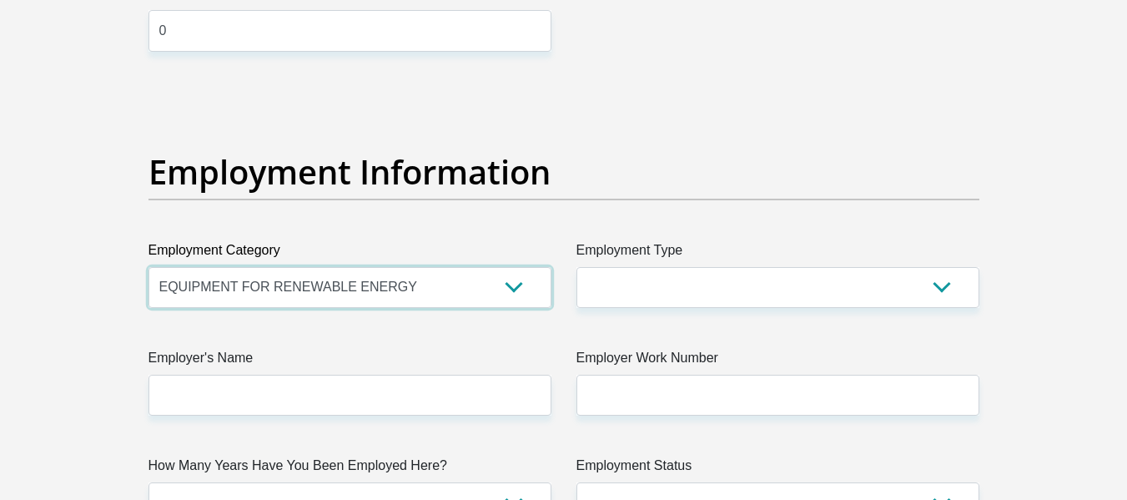
click at [292, 283] on select "AGRICULTURE ALCOHOL & TOBACCO CONSTRUCTION MATERIALS METALLURGY EQUIPMENT FOR R…" at bounding box center [349, 287] width 403 height 41
click at [364, 295] on select "AGRICULTURE ALCOHOL & TOBACCO CONSTRUCTION MATERIALS METALLURGY EQUIPMENT FOR R…" at bounding box center [349, 287] width 403 height 41
select select "32"
click at [148, 267] on select "AGRICULTURE ALCOHOL & TOBACCO CONSTRUCTION MATERIALS METALLURGY EQUIPMENT FOR R…" at bounding box center [349, 287] width 403 height 41
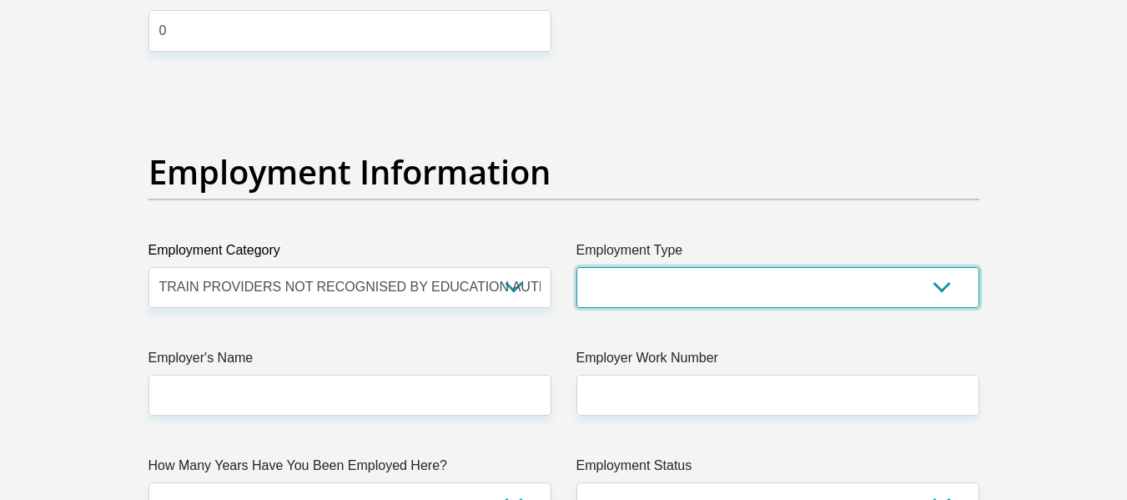
click at [631, 293] on select "College/Lecturer Craft Seller Creative Driver Executive Farmer Forces - Non Com…" at bounding box center [777, 287] width 403 height 41
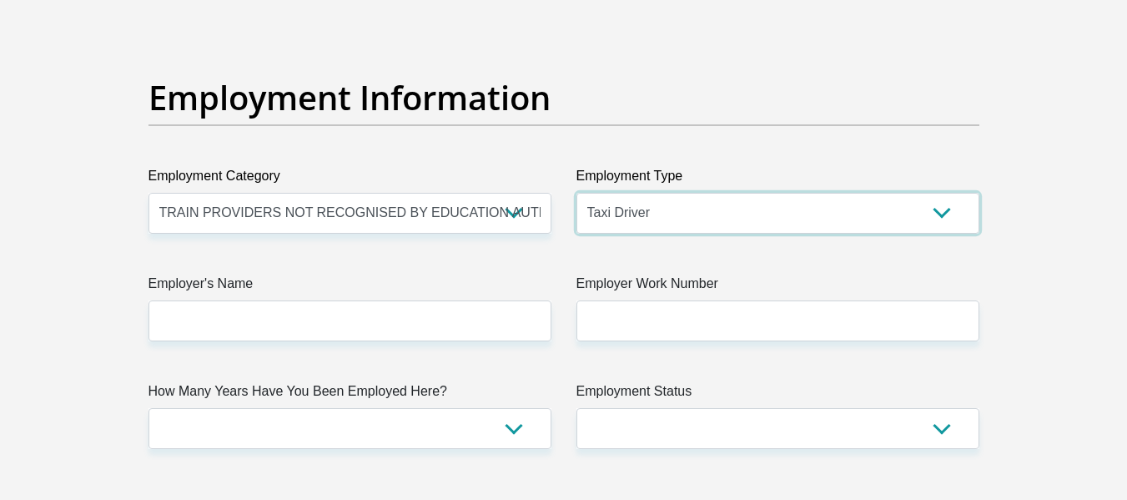
scroll to position [3002, 0]
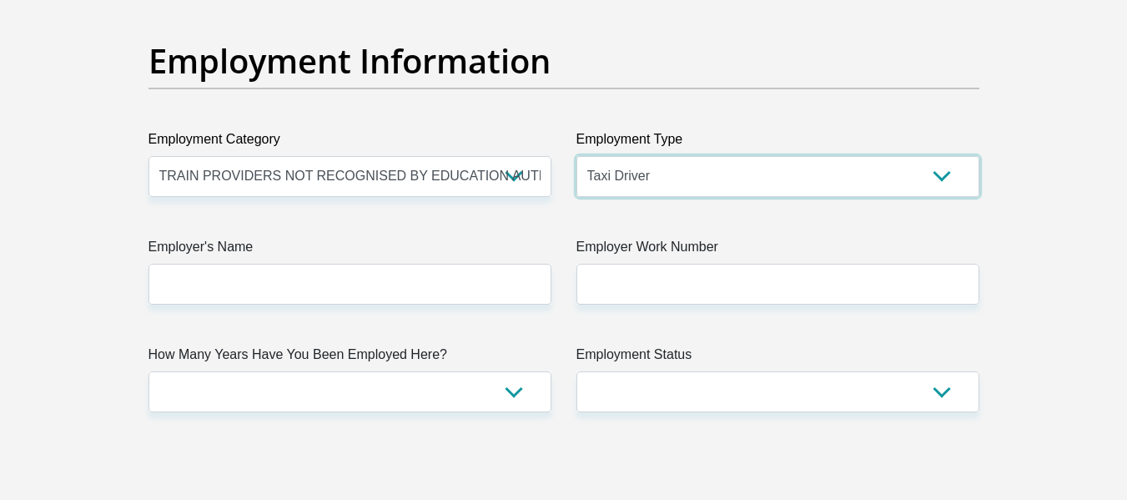
click at [631, 186] on select "College/Lecturer Craft Seller Creative Driver Executive Farmer Forces - Non Com…" at bounding box center [777, 176] width 403 height 41
select select "Teacher"
click at [576, 156] on select "College/Lecturer Craft Seller Creative Driver Executive Farmer Forces - Non Com…" at bounding box center [777, 176] width 403 height 41
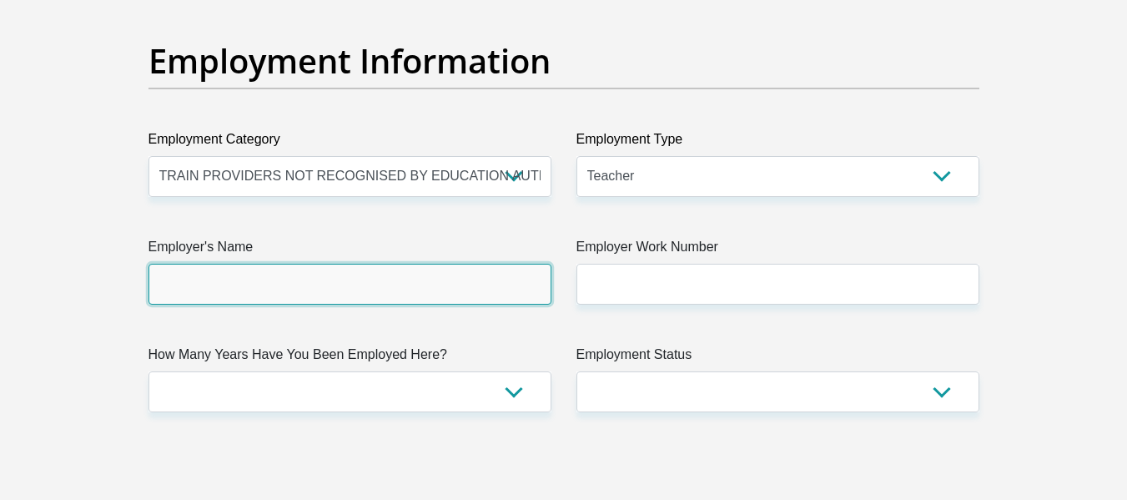
click at [399, 281] on input "Employer's Name" at bounding box center [349, 284] width 403 height 41
type input "DRIKIDS"
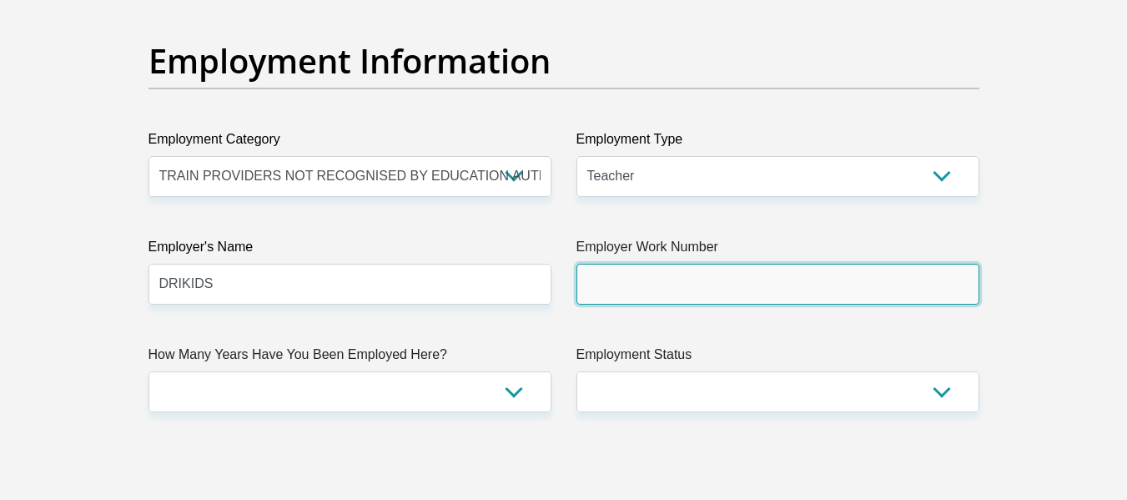
click at [638, 276] on input "Employer Work Number" at bounding box center [777, 284] width 403 height 41
type input "0608171743"
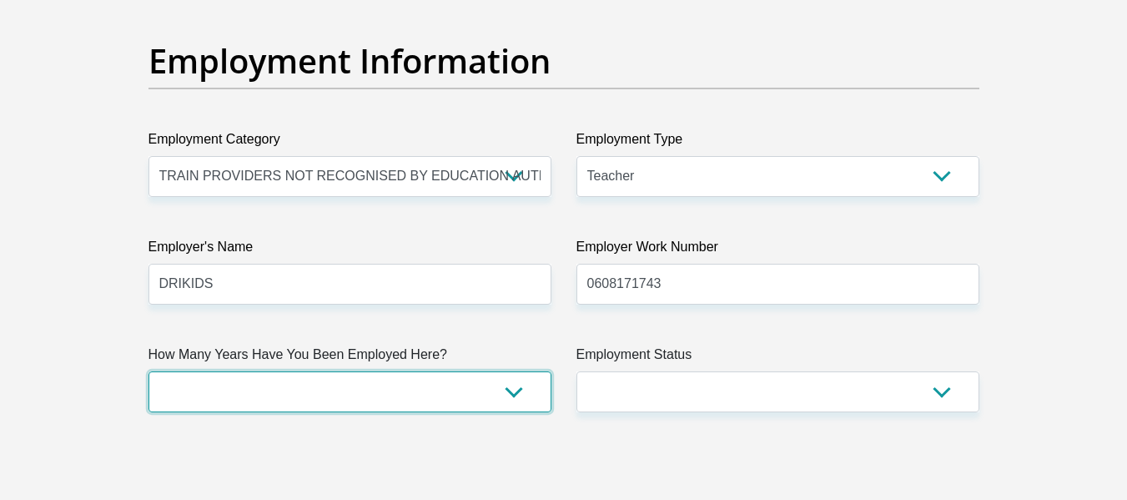
click at [380, 392] on select "less than 1 year 1-3 years 3-5 years 5+ years" at bounding box center [349, 391] width 403 height 41
select select "60"
click at [148, 371] on select "less than 1 year 1-3 years 3-5 years 5+ years" at bounding box center [349, 391] width 403 height 41
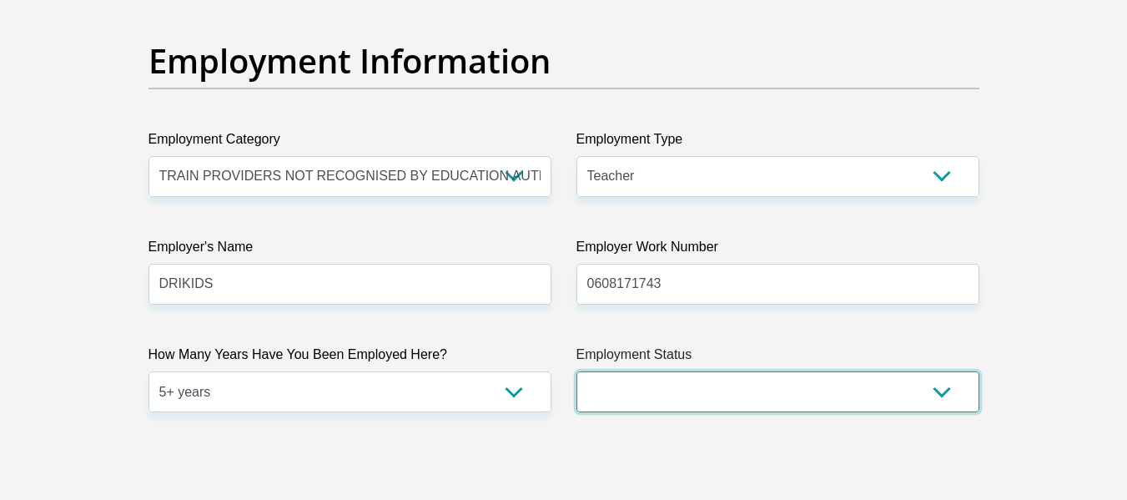
click at [709, 382] on select "Permanent/Full-time Part-time/Casual Contract Worker Self-Employed Housewife Re…" at bounding box center [777, 391] width 403 height 41
select select "1"
click at [576, 371] on select "Permanent/Full-time Part-time/Casual Contract Worker Self-Employed Housewife Re…" at bounding box center [777, 391] width 403 height 41
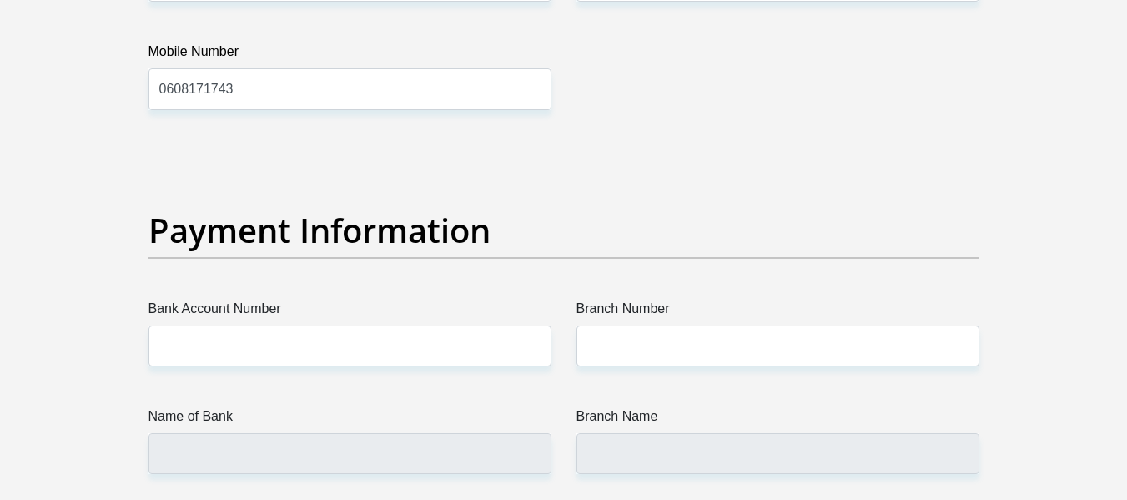
scroll to position [3670, 0]
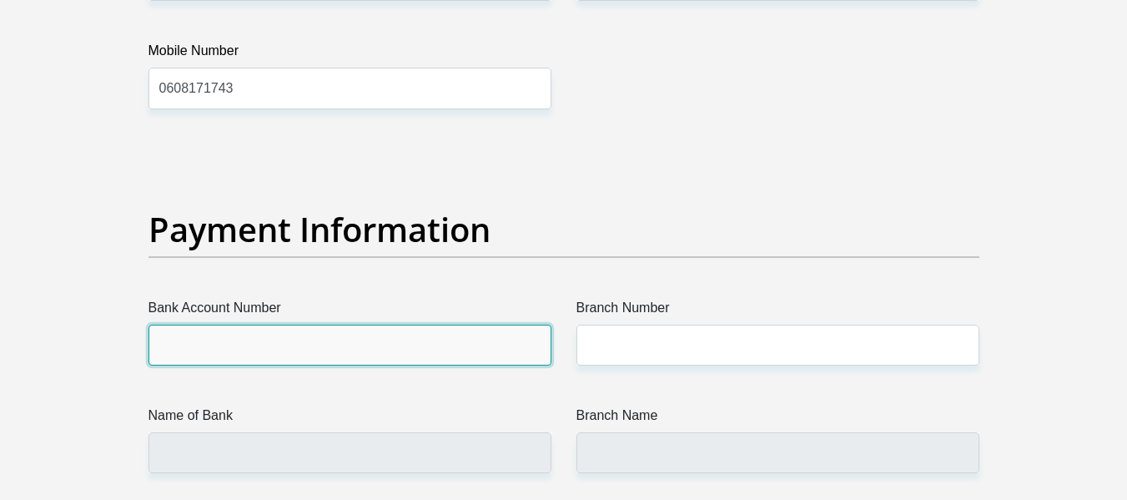
click at [302, 337] on input "Bank Account Number" at bounding box center [349, 344] width 403 height 41
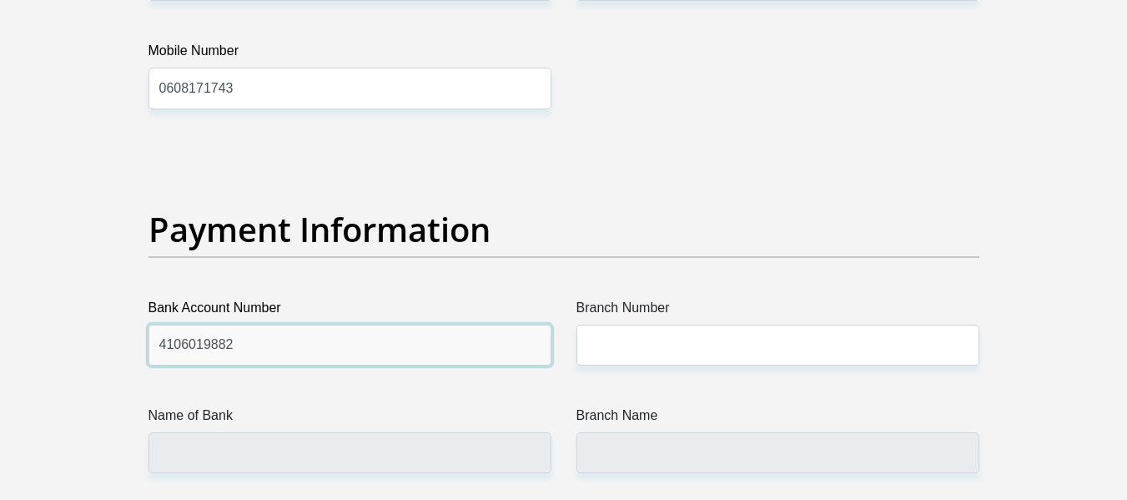
type input "4106019882"
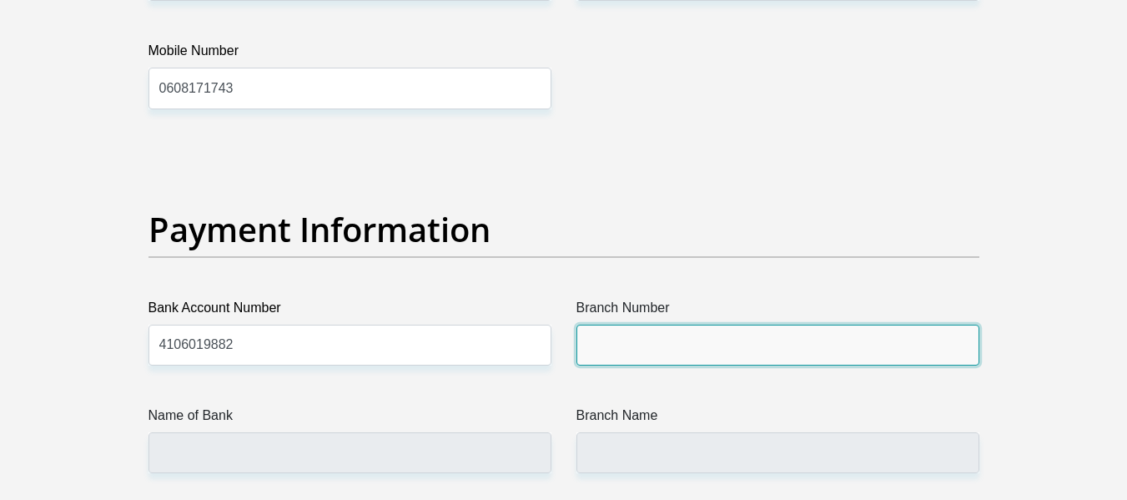
click at [738, 334] on input "Branch Number" at bounding box center [777, 344] width 403 height 41
type input "3"
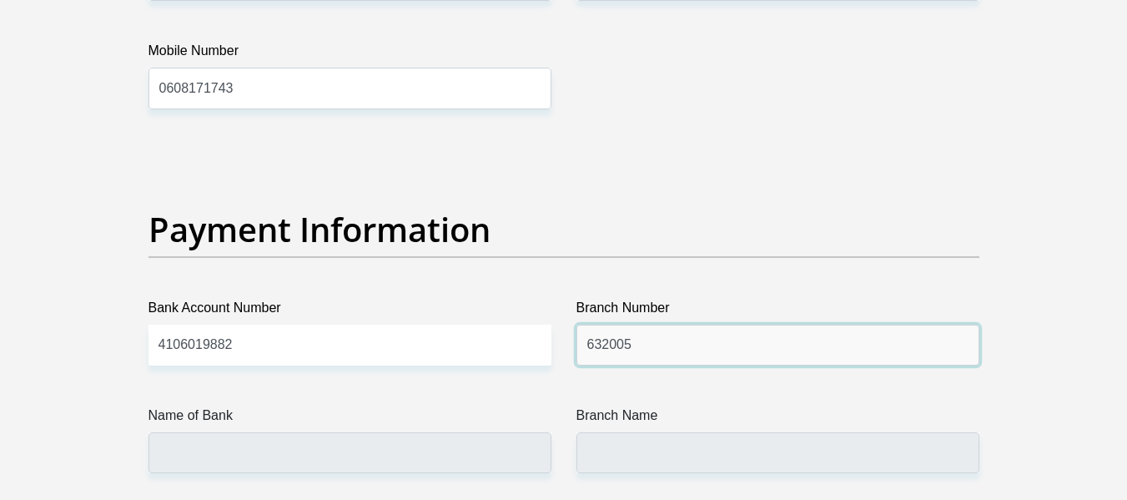
type input "632005"
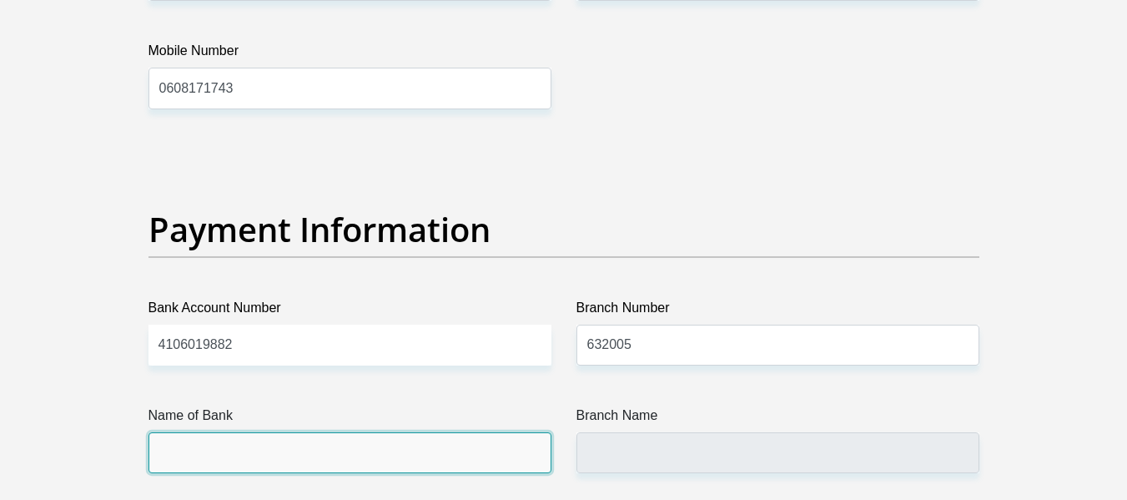
click at [238, 440] on input "Name of Bank" at bounding box center [349, 452] width 403 height 41
type input "ABSA BANK"
type input "ABSA ELECTRONIC SETTLEMENT CNT"
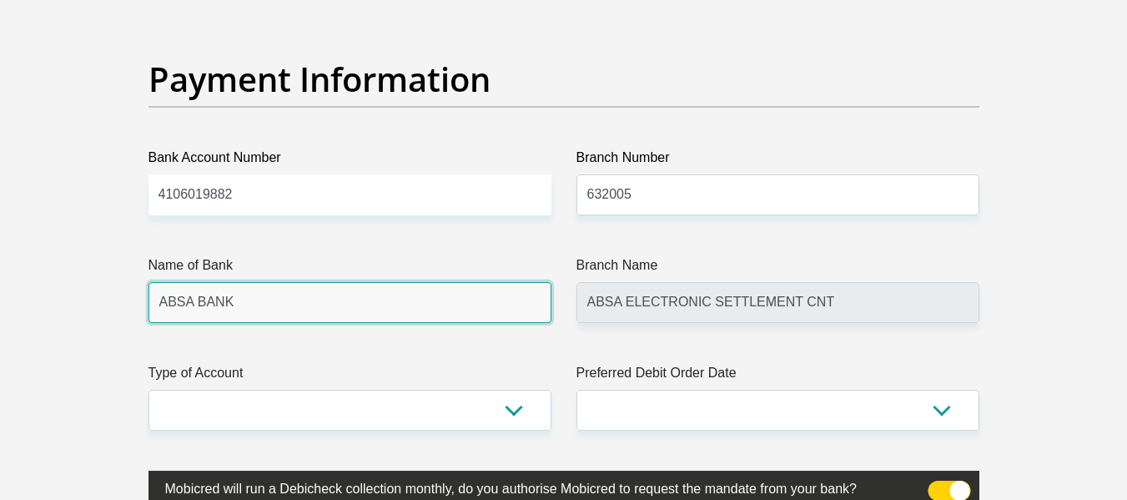
scroll to position [3892, 0]
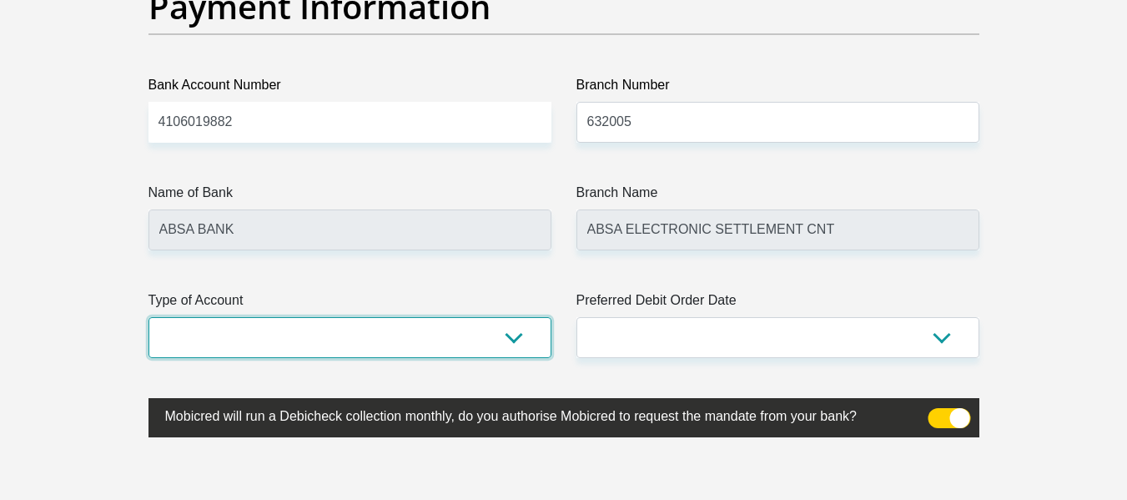
click at [339, 334] on select "Cheque Savings" at bounding box center [349, 337] width 403 height 41
select select "CUR"
click at [148, 317] on select "Cheque Savings" at bounding box center [349, 337] width 403 height 41
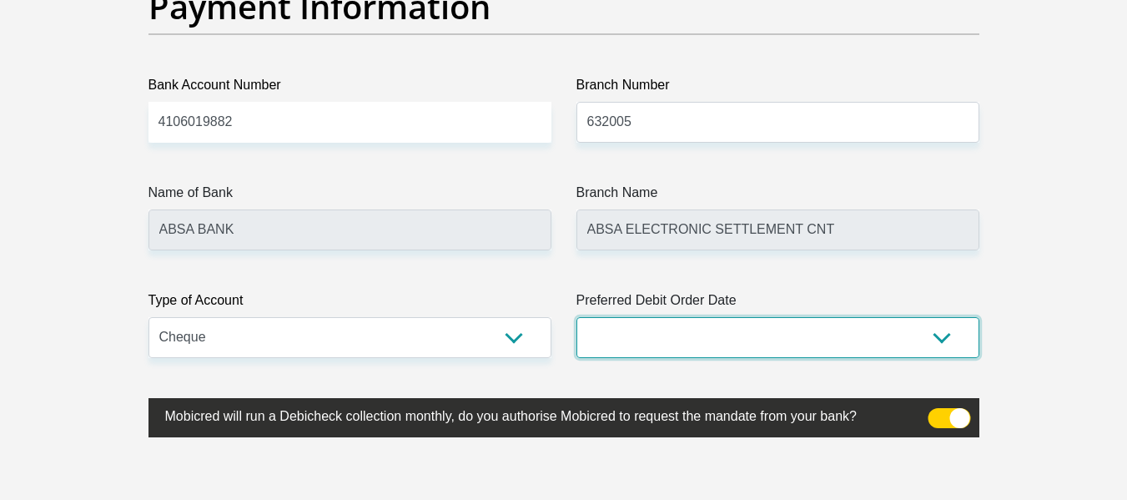
click at [718, 344] on select "1st 2nd 3rd 4th 5th 7th 18th 19th 20th 21st 22nd 23rd 24th 25th 26th 27th 28th …" at bounding box center [777, 337] width 403 height 41
select select "18"
click at [576, 317] on select "1st 2nd 3rd 4th 5th 7th 18th 19th 20th 21st 22nd 23rd 24th 25th 26th 27th 28th …" at bounding box center [777, 337] width 403 height 41
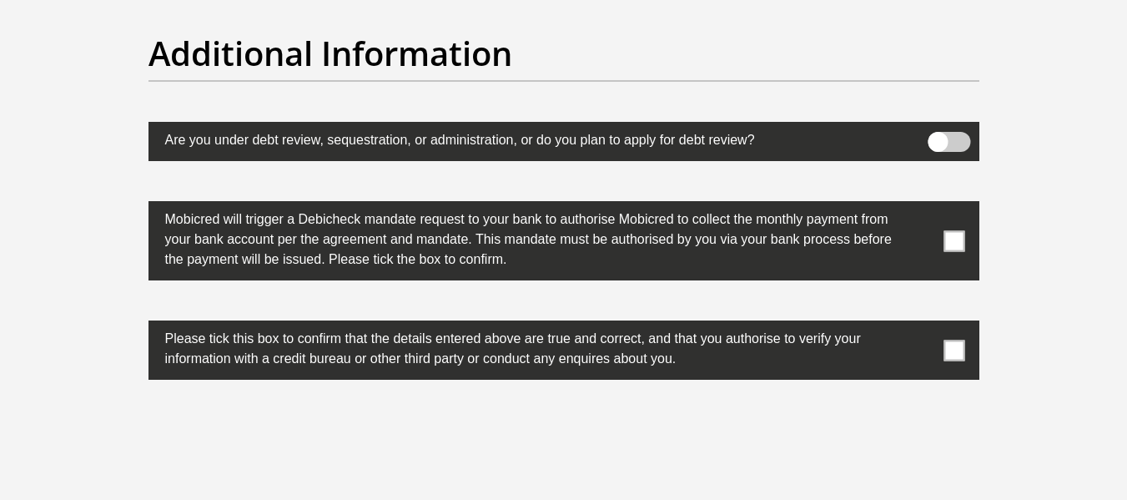
scroll to position [5227, 0]
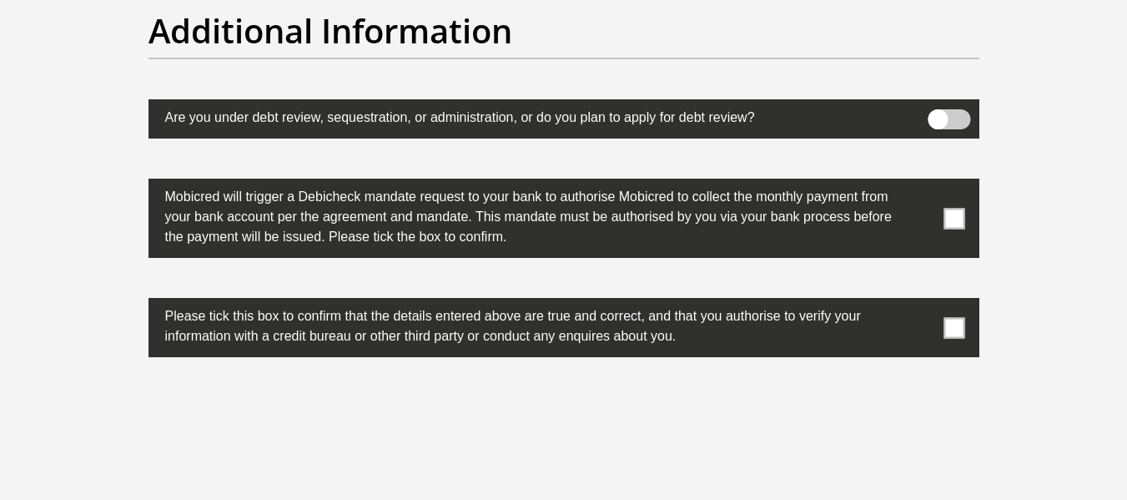
click at [952, 214] on span at bounding box center [953, 218] width 21 height 21
click at [921, 183] on input "checkbox" at bounding box center [921, 183] width 0 height 0
click at [944, 326] on span at bounding box center [953, 327] width 21 height 21
click at [921, 302] on input "checkbox" at bounding box center [921, 302] width 0 height 0
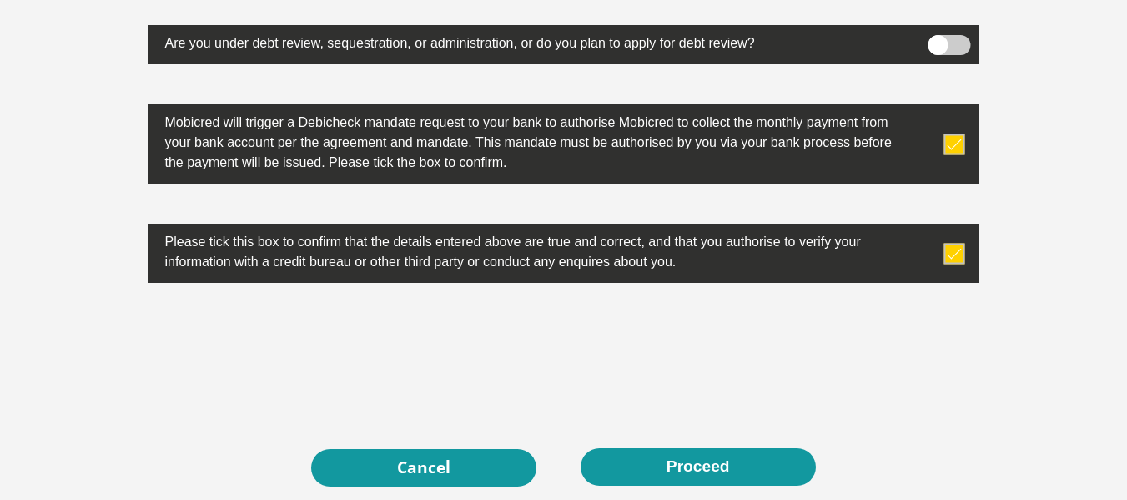
scroll to position [5338, 0]
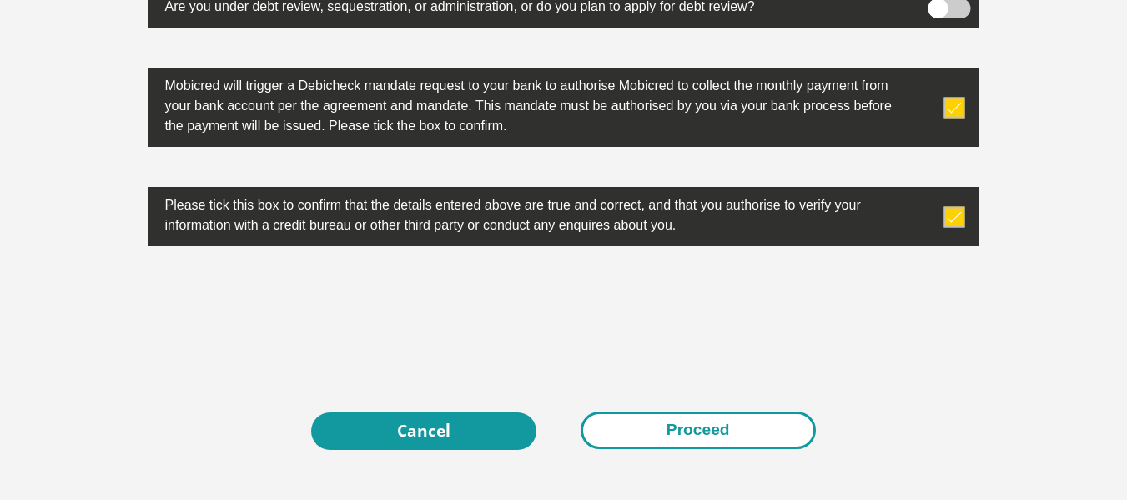
click at [655, 437] on button "Proceed" at bounding box center [697, 430] width 235 height 38
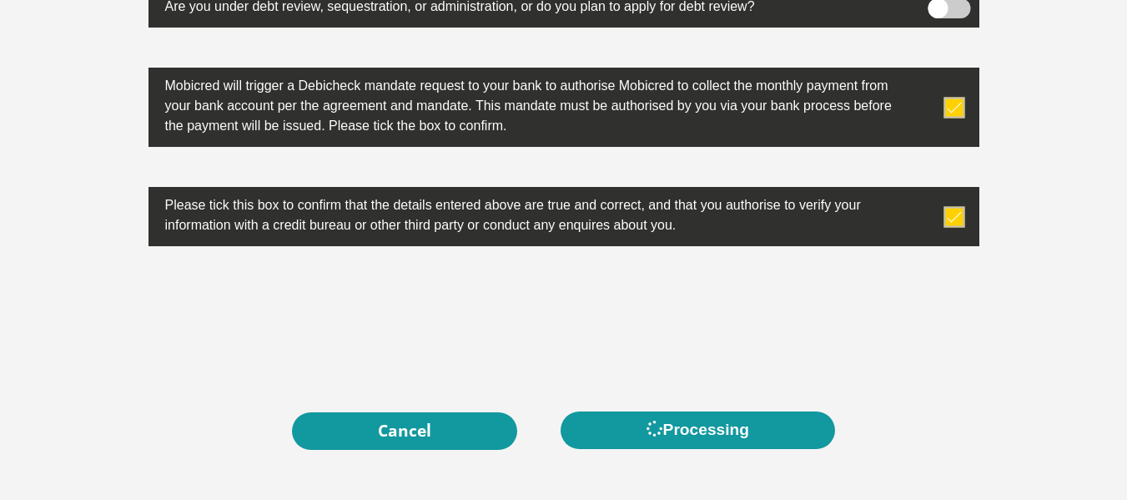
scroll to position [0, 0]
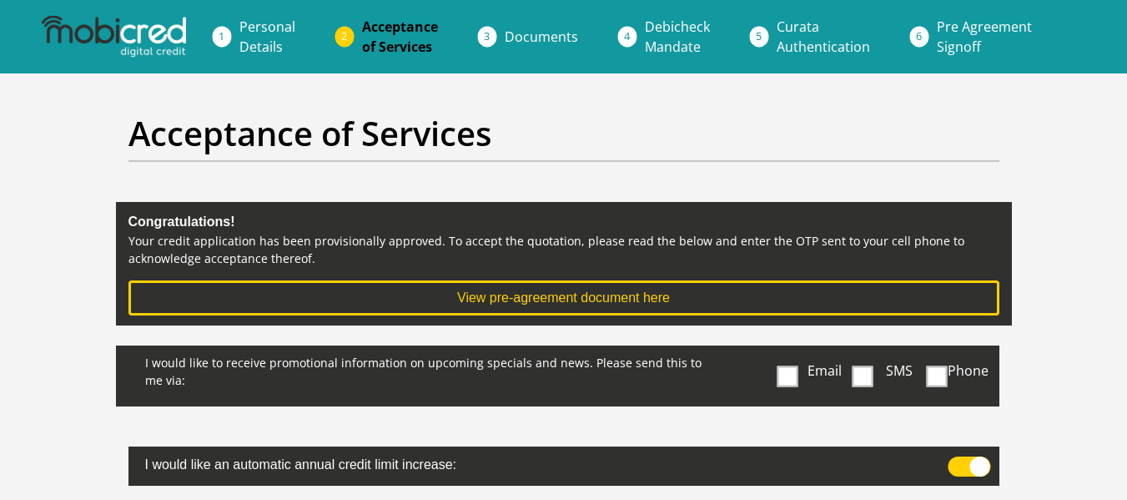
click at [867, 374] on span at bounding box center [862, 375] width 21 height 21
click at [869, 349] on input "SMS" at bounding box center [869, 349] width 0 height 0
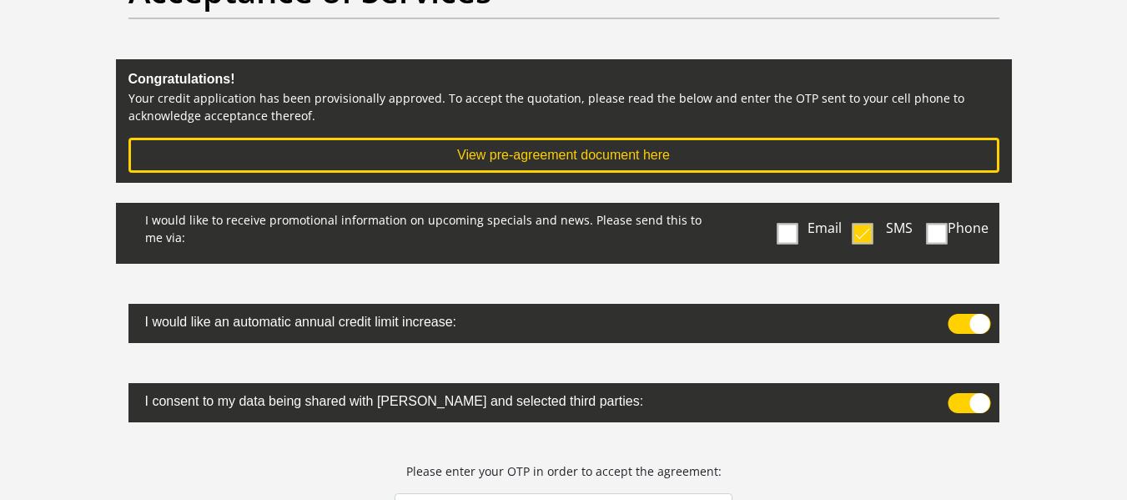
scroll to position [223, 0]
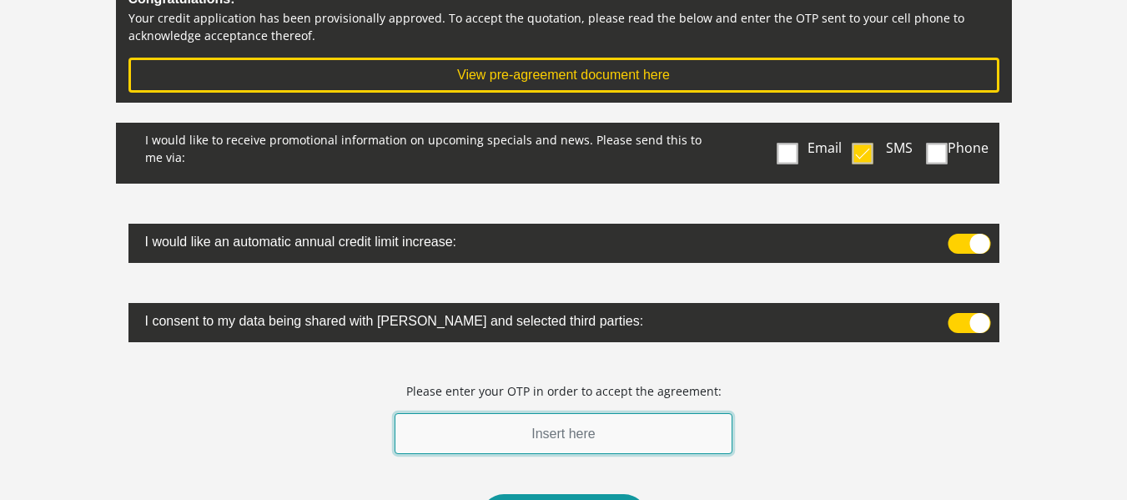
click at [557, 434] on input "text" at bounding box center [563, 433] width 339 height 41
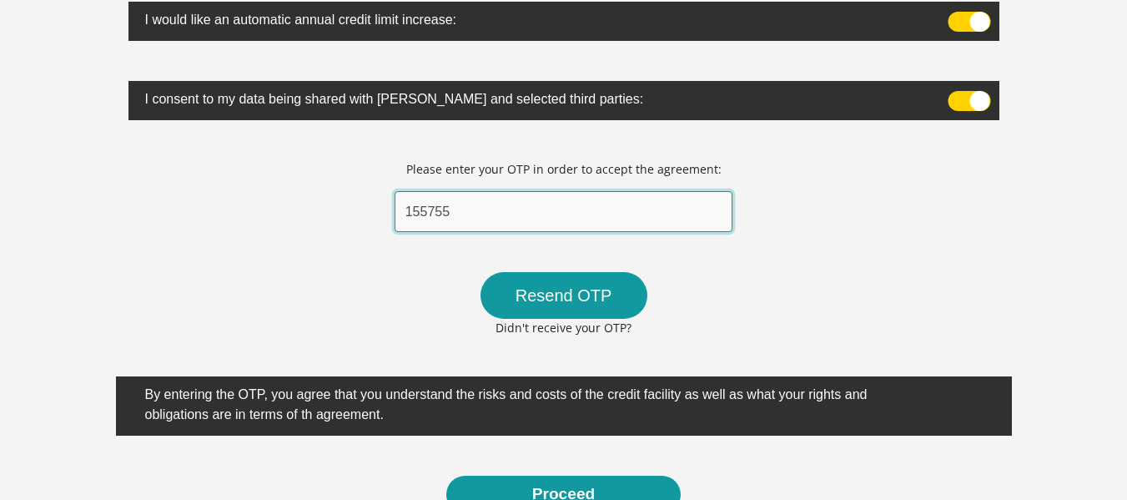
scroll to position [556, 0]
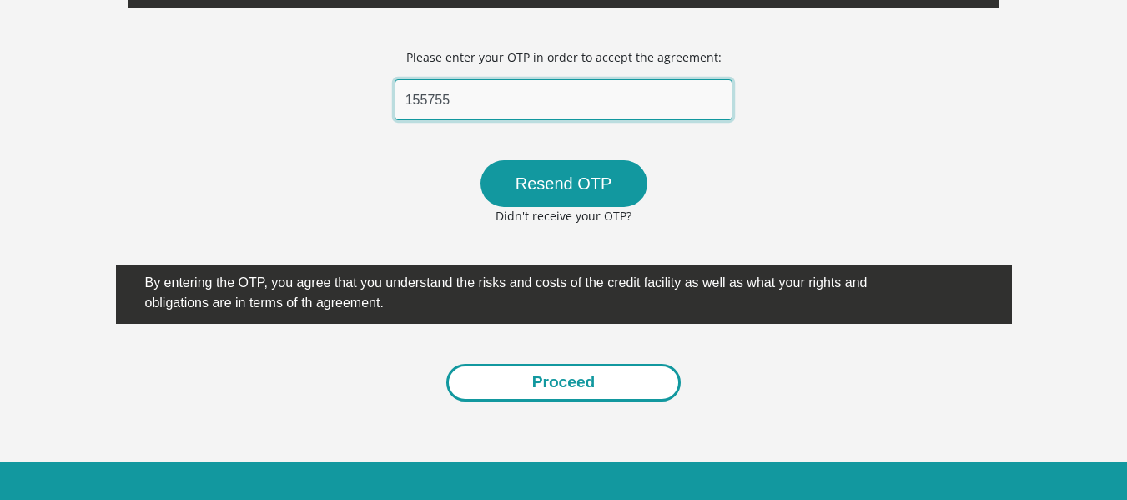
type input "155755"
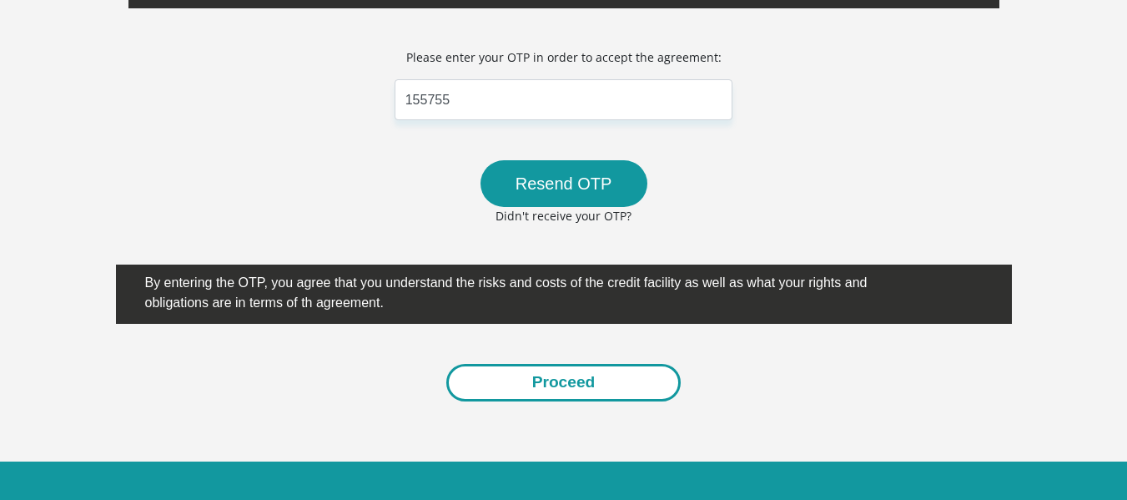
click at [540, 395] on button "Proceed" at bounding box center [563, 383] width 235 height 38
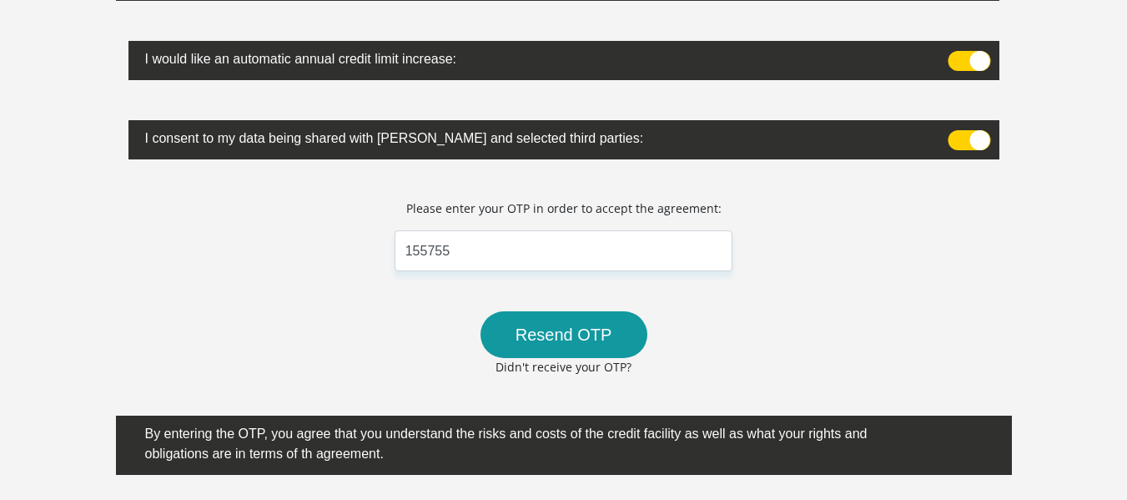
scroll to position [223, 0]
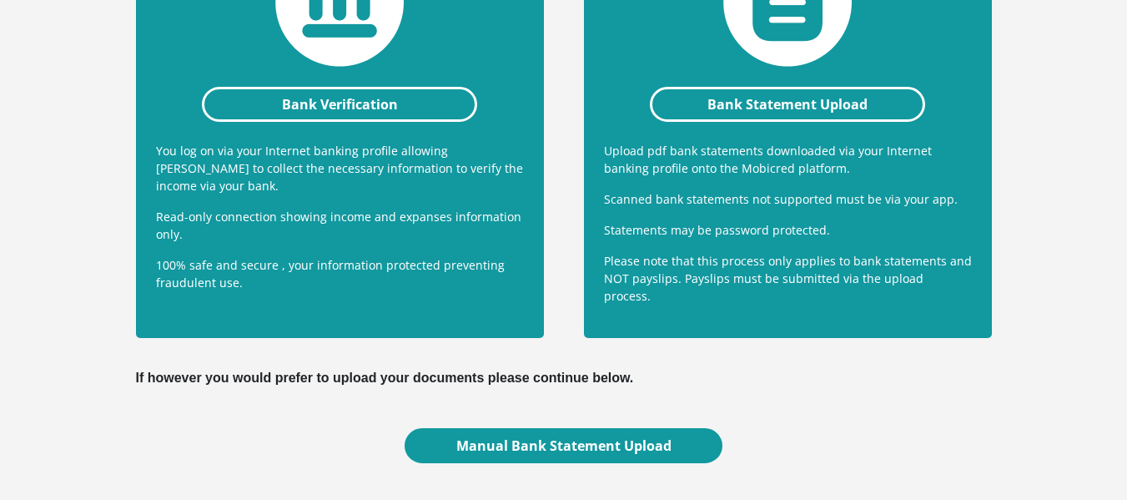
scroll to position [445, 0]
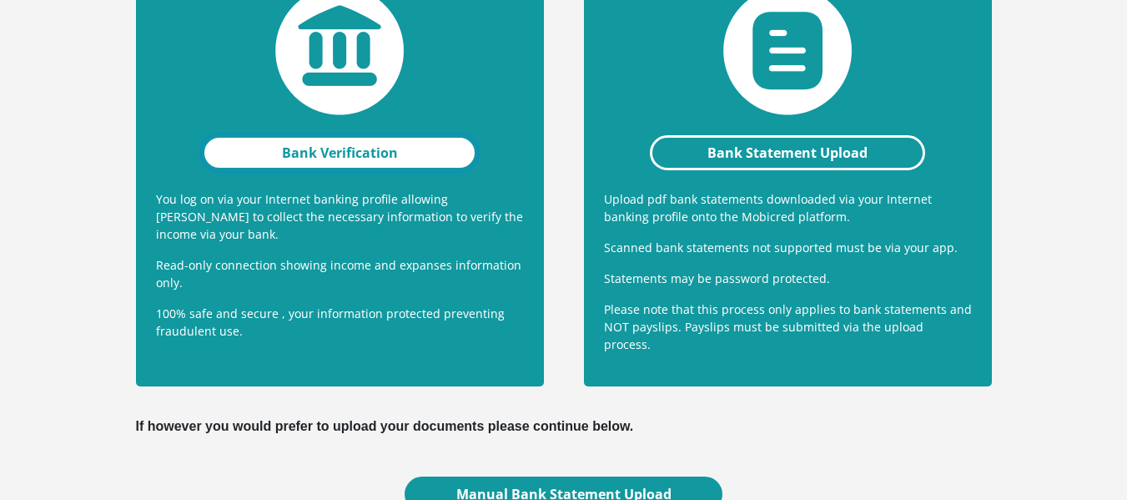
click at [324, 158] on link "Bank Verification" at bounding box center [340, 152] width 276 height 35
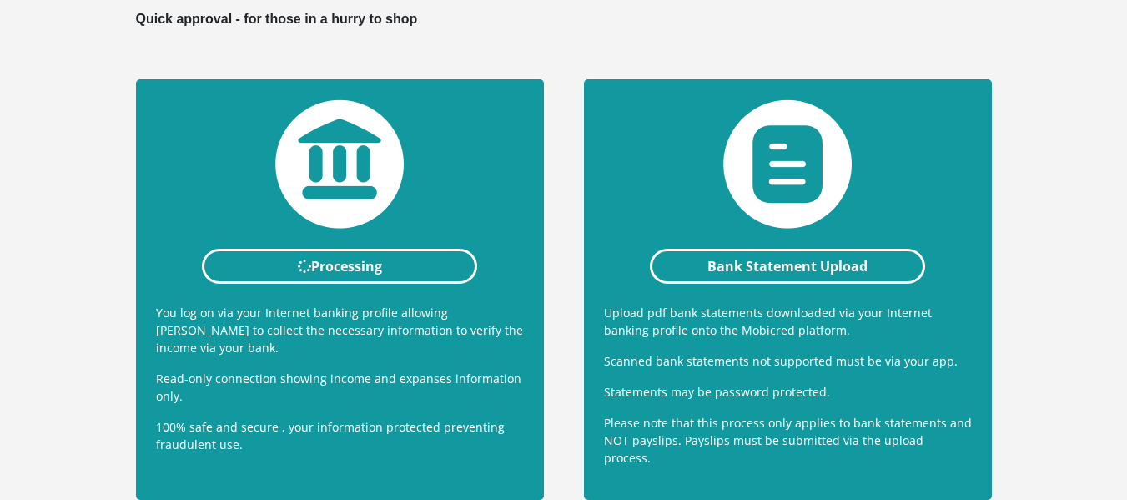
scroll to position [334, 0]
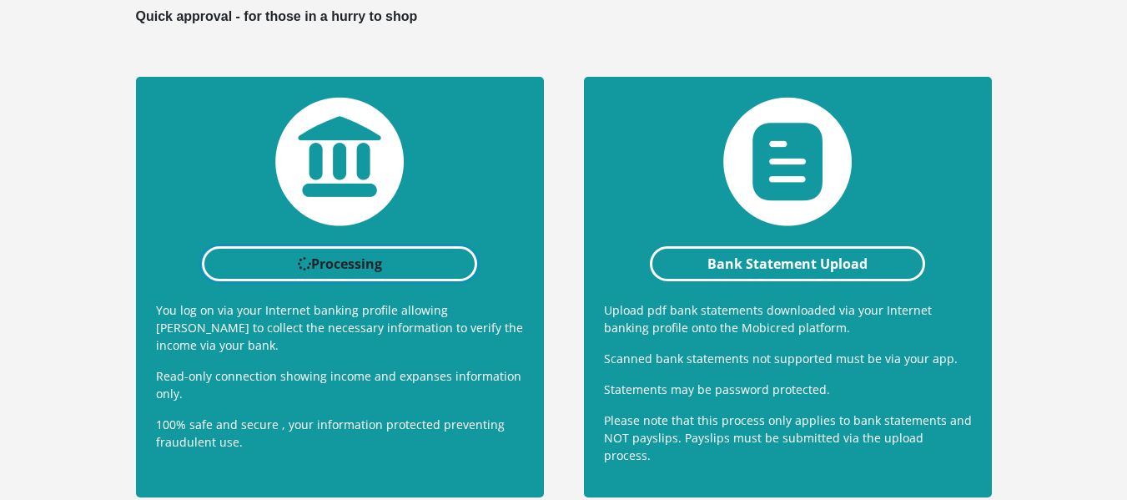
click at [302, 252] on link "Processing" at bounding box center [340, 263] width 276 height 35
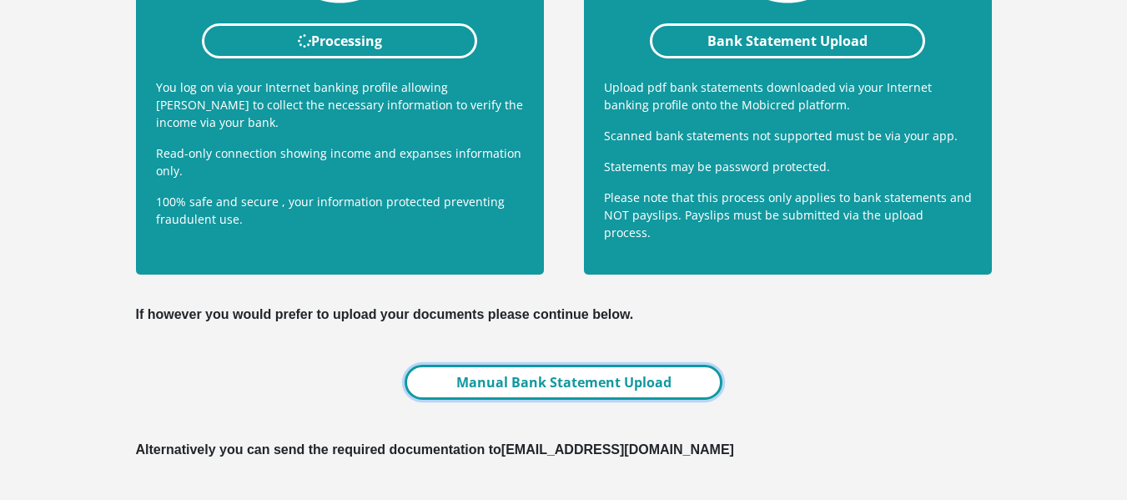
click at [511, 368] on link "Manual Bank Statement Upload" at bounding box center [562, 381] width 317 height 35
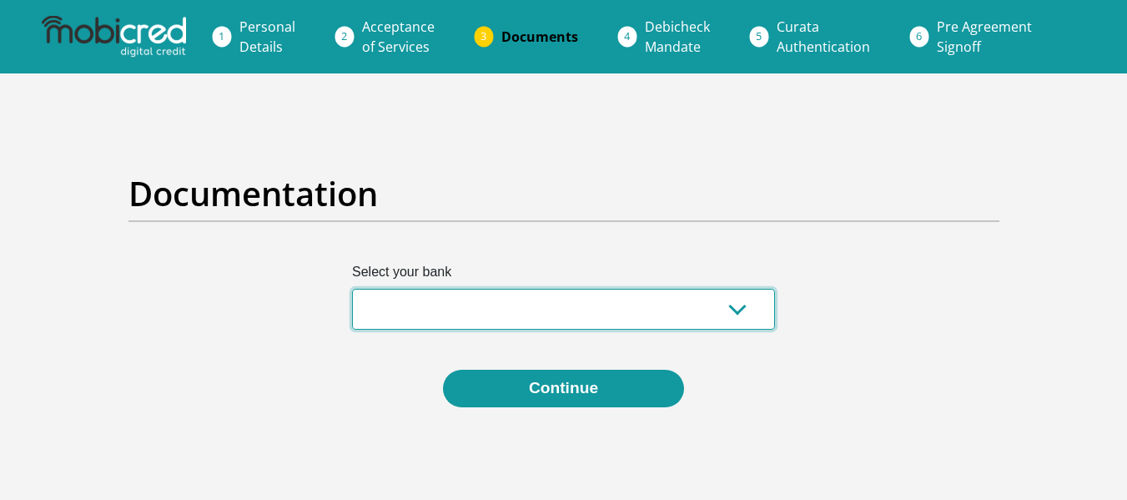
click at [475, 324] on select "Absa Capitec Bank Discovery Bank First National Bank Nedbank Standard Bank Tyme…" at bounding box center [563, 309] width 423 height 41
select select "{"id":"5","title":"Absa","institution":"Absa","alias":"absa","country":"ZA","br…"
click at [352, 289] on select "Absa Capitec Bank Discovery Bank First National Bank Nedbank Standard Bank Tyme…" at bounding box center [563, 309] width 423 height 41
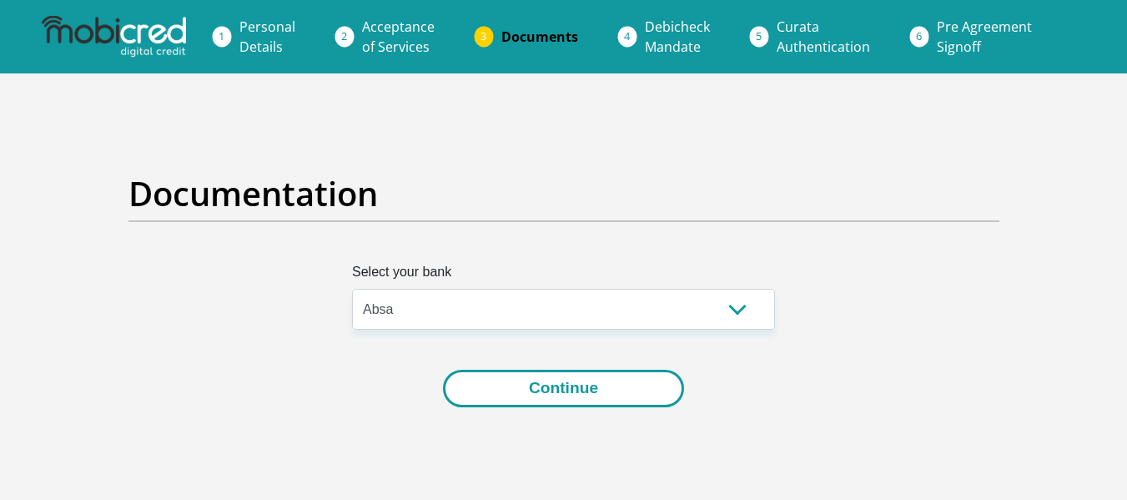
click at [533, 388] on button "Continue" at bounding box center [563, 388] width 241 height 38
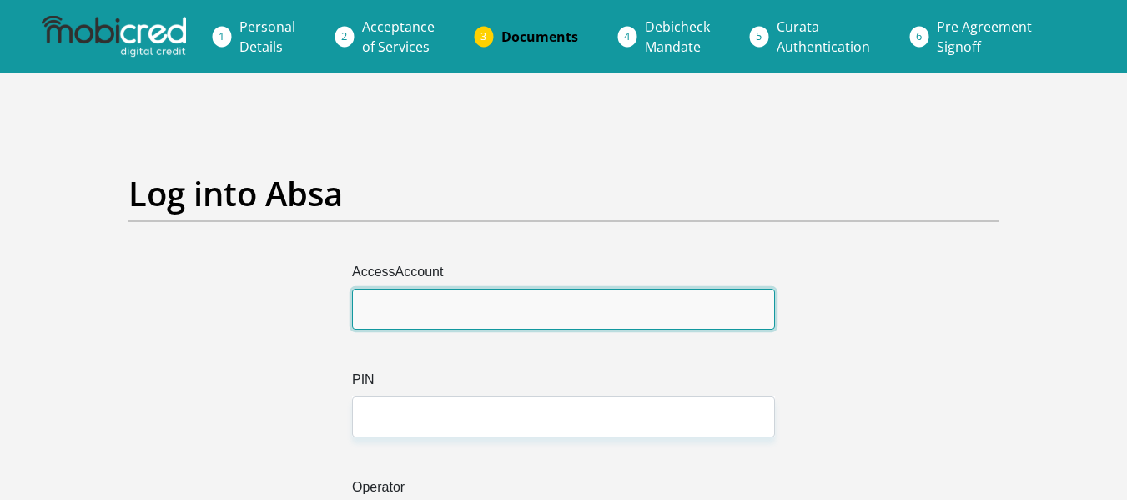
click at [472, 305] on input "AccessAccount" at bounding box center [563, 309] width 423 height 41
type input "4106019882"
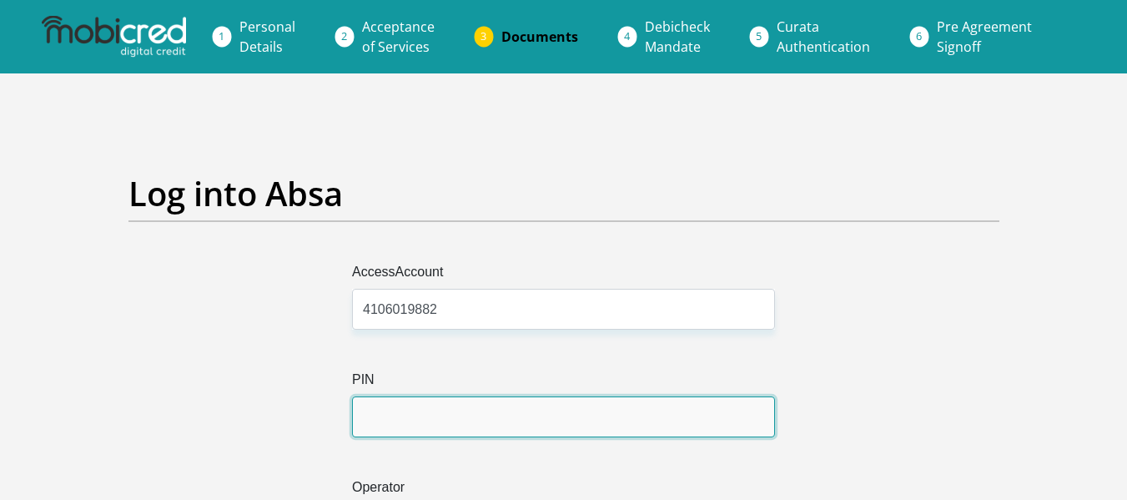
click at [403, 416] on input "PIN" at bounding box center [563, 416] width 423 height 41
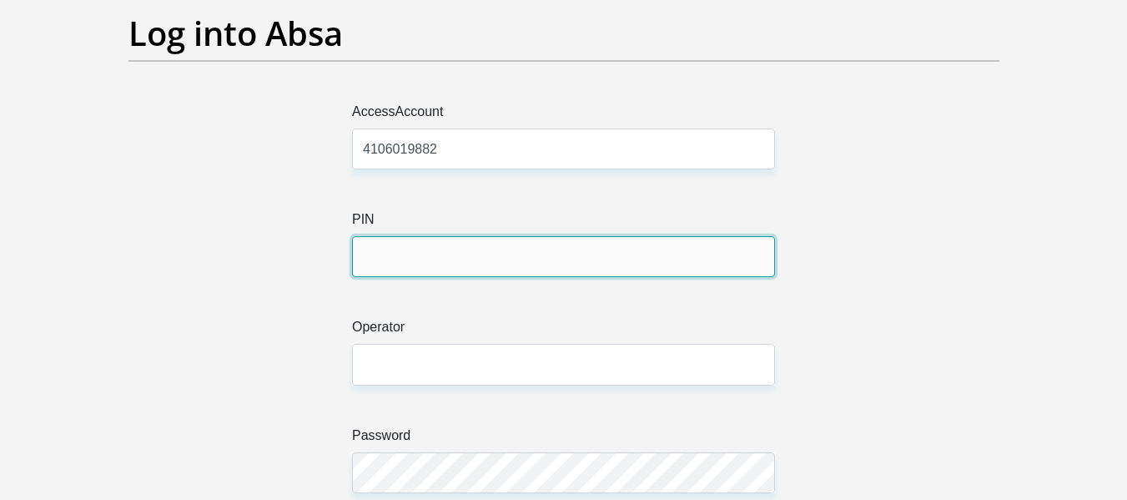
scroll to position [111, 0]
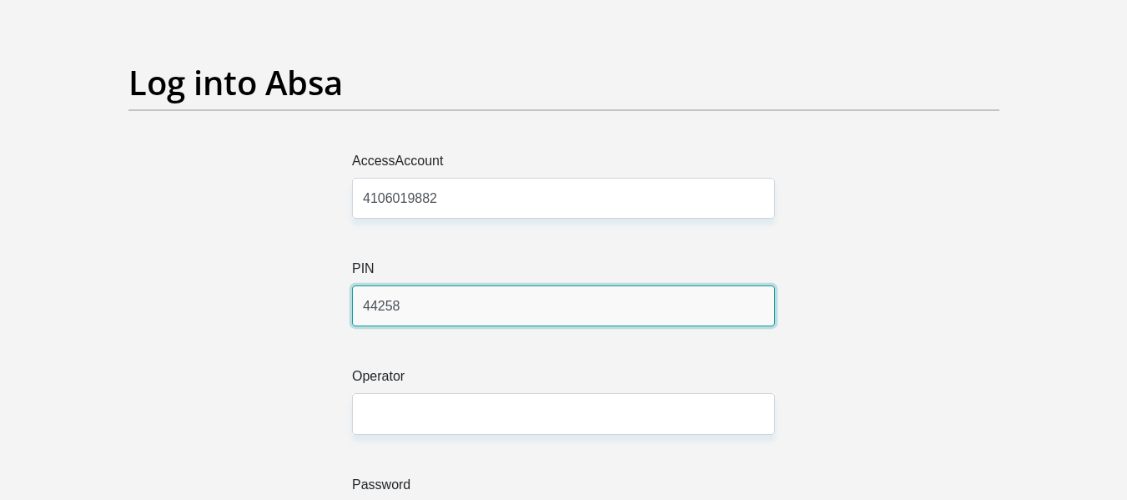
type input "44258"
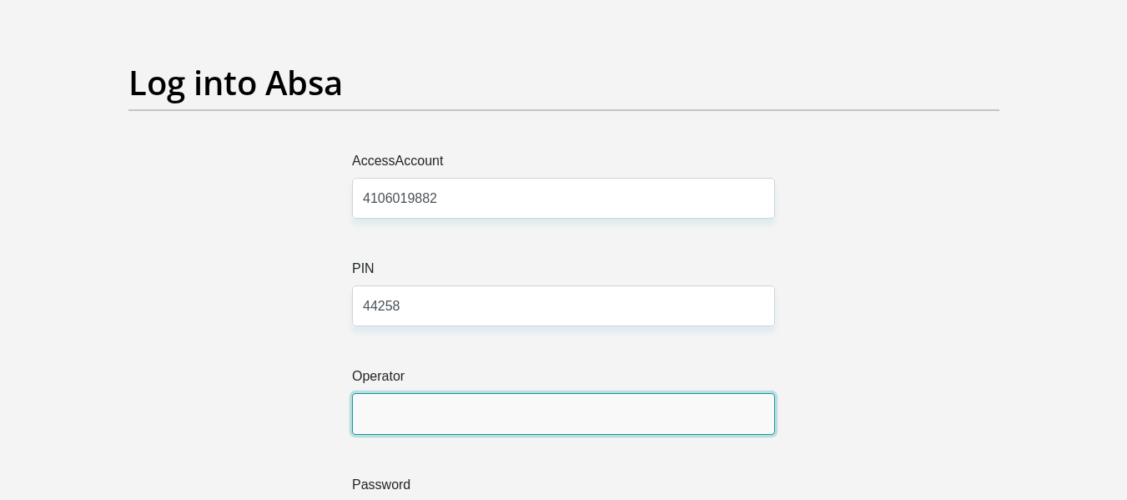
click at [364, 426] on input "Operator" at bounding box center [563, 413] width 423 height 41
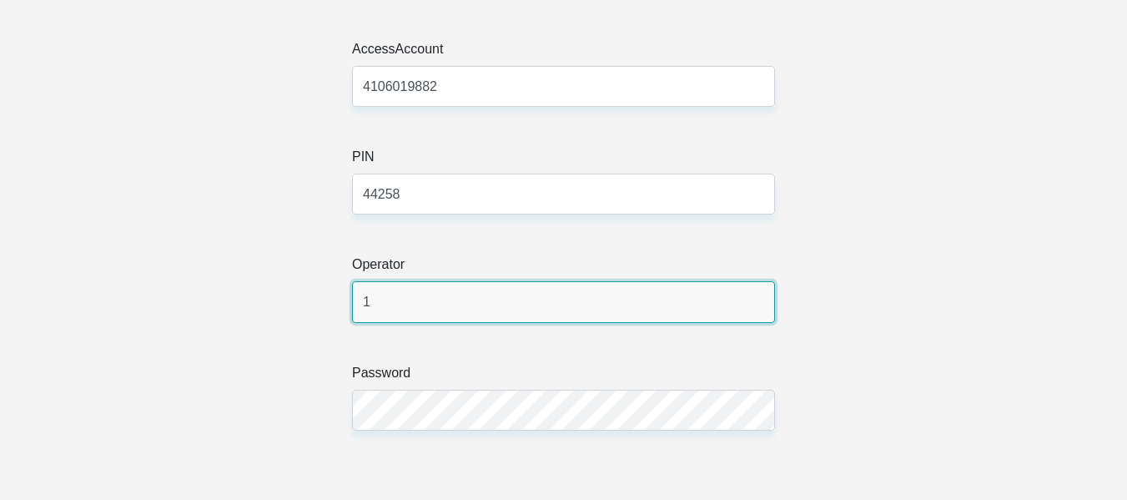
type input "1"
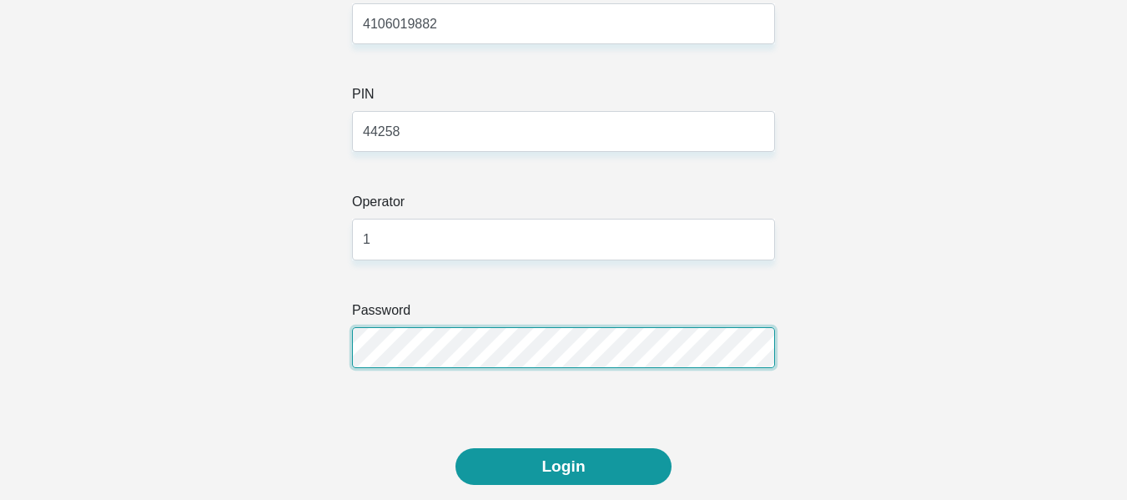
scroll to position [334, 0]
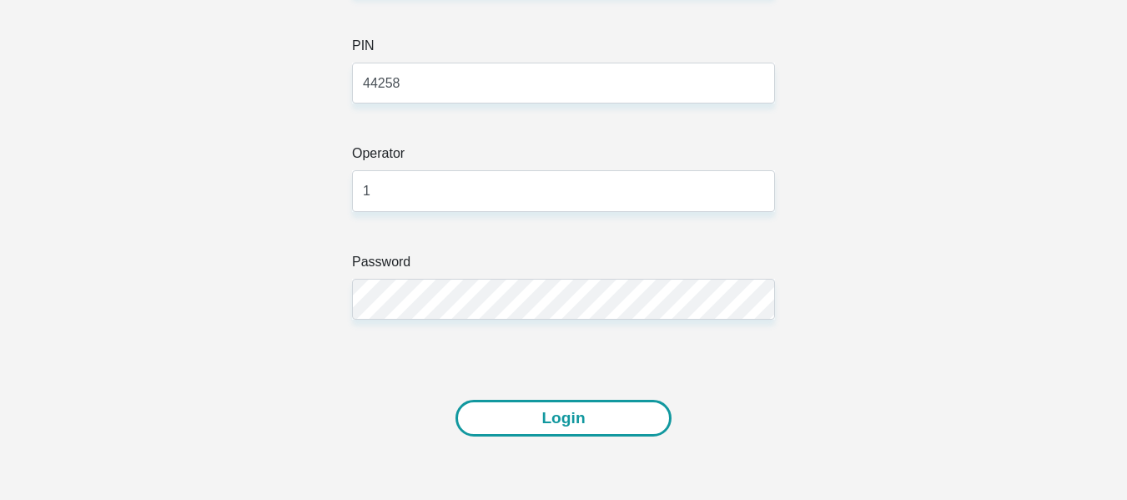
click at [501, 434] on button "Login" at bounding box center [562, 418] width 215 height 38
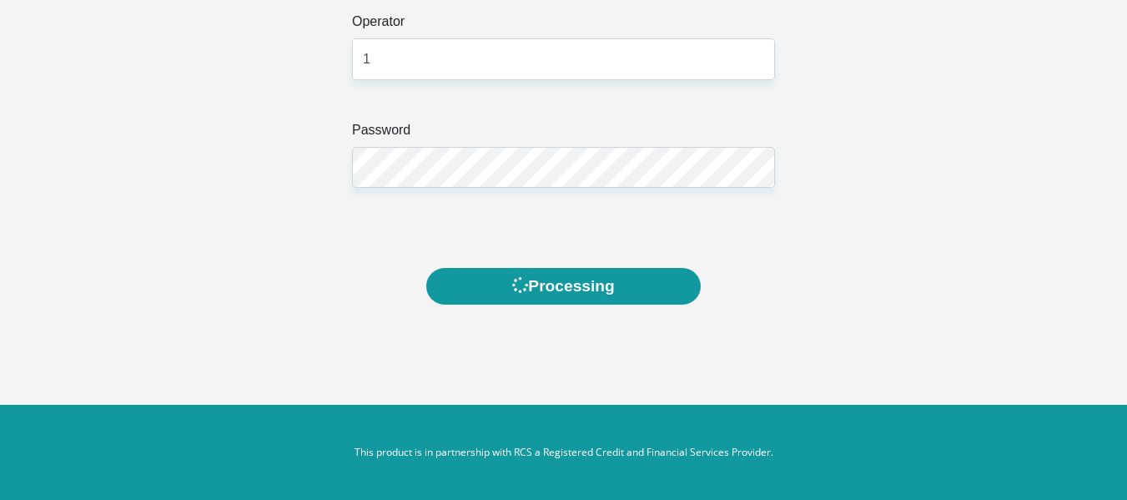
scroll to position [466, 0]
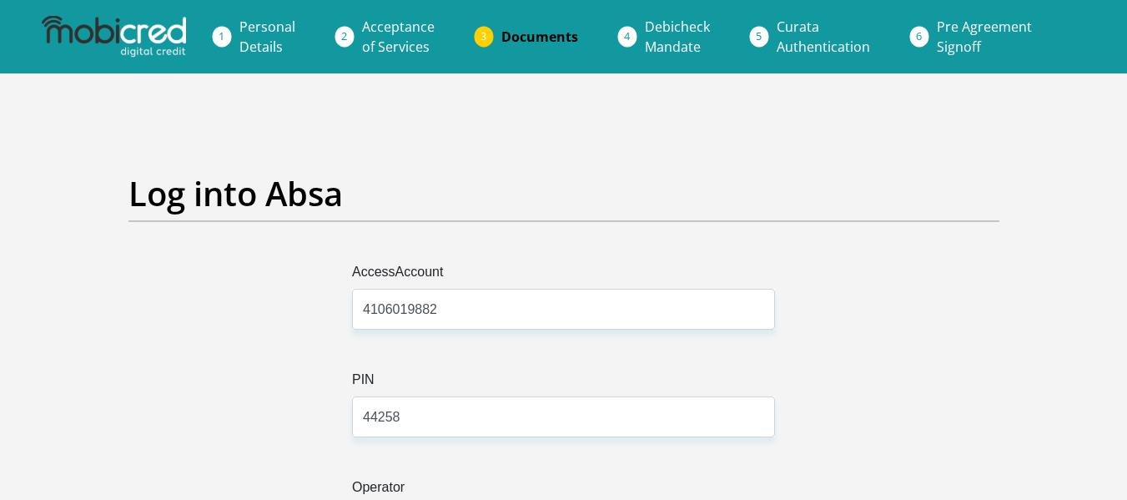
click at [514, 34] on span "Documents" at bounding box center [539, 37] width 77 height 18
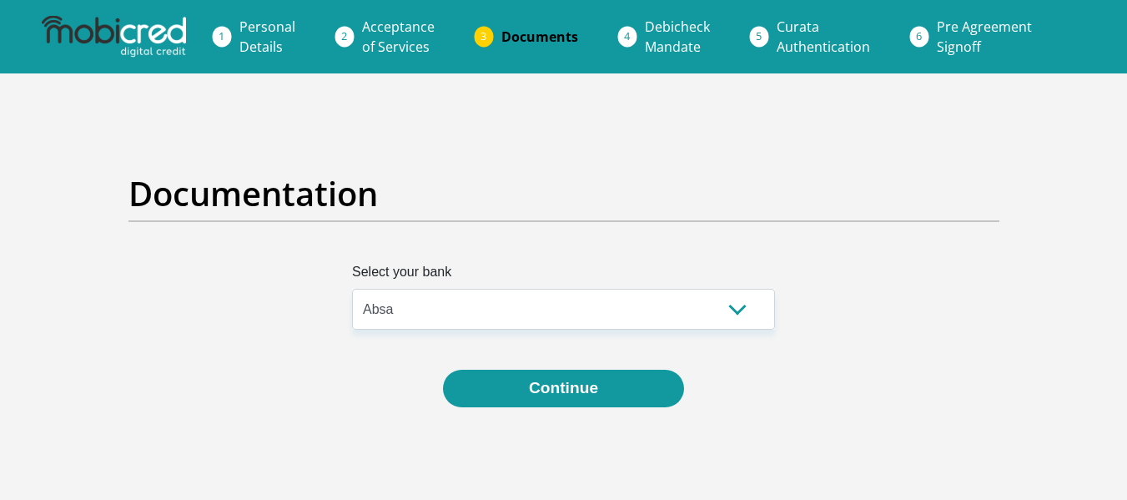
select select "{"id":"5","title":"Absa","institution":"Absa","alias":"absa","country":"ZA","br…"
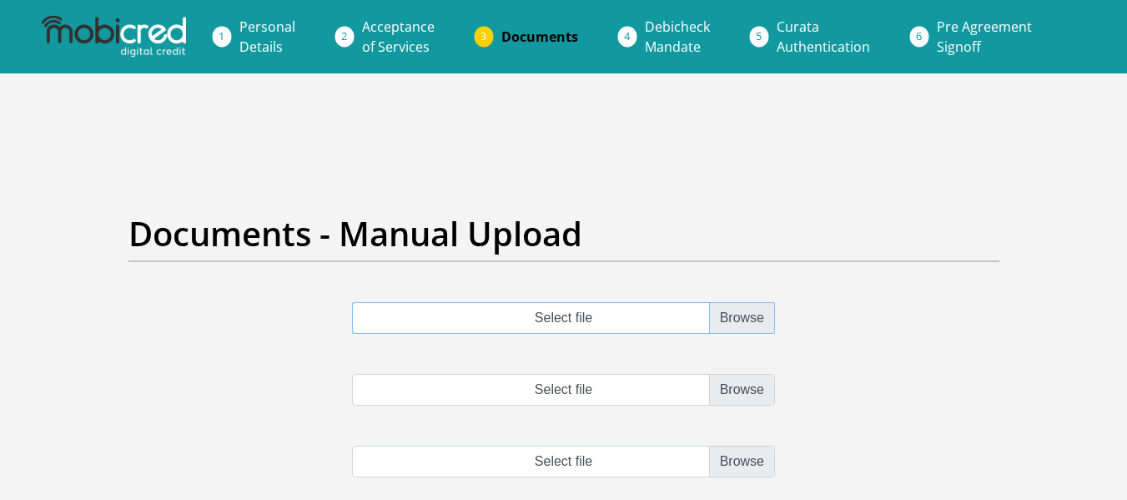
click at [740, 316] on input "Select file" at bounding box center [563, 318] width 423 height 32
type input "C:\fakepath\StatementJUL.pdf"
click at [746, 396] on input "Select file" at bounding box center [563, 390] width 423 height 32
type input "C:\fakepath\StatementAUG.pdf"
click at [735, 458] on input "file" at bounding box center [563, 461] width 423 height 32
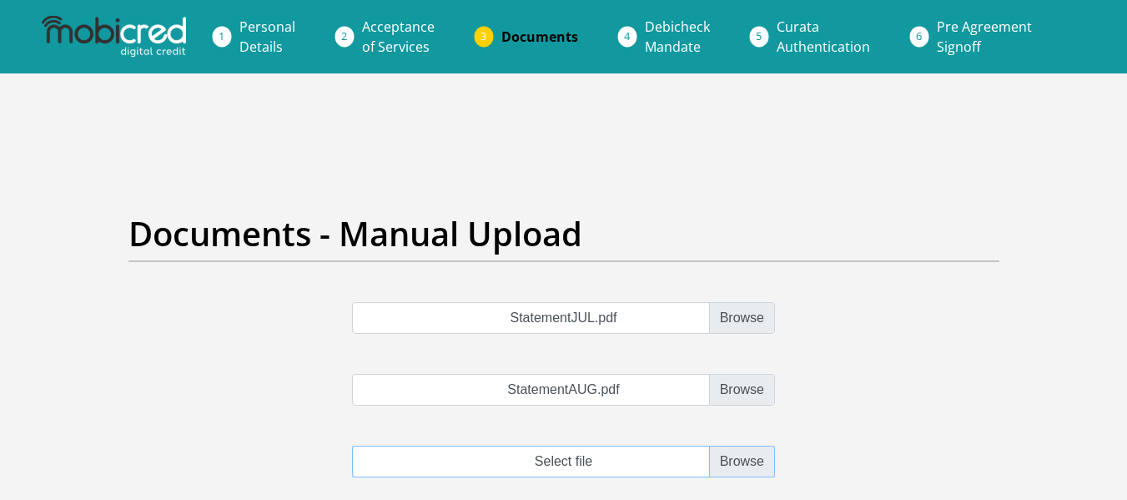
type input "C:\fakepath\StatementSEPT.pdf"
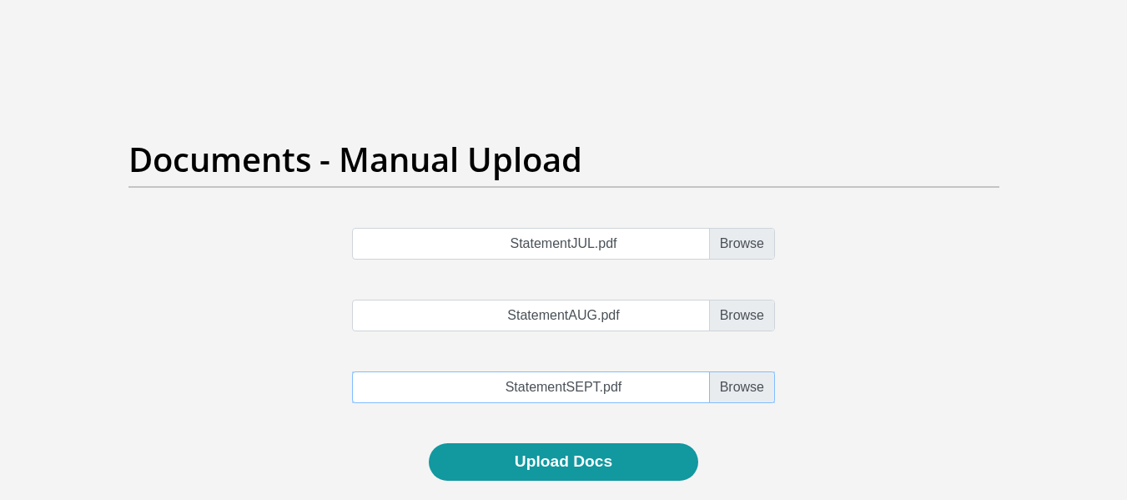
scroll to position [111, 0]
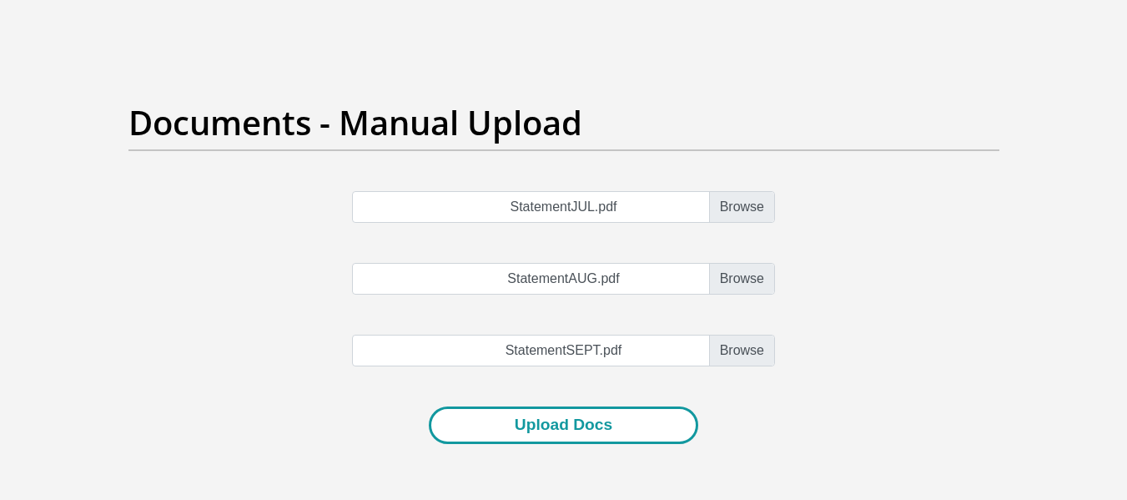
click at [595, 425] on button "Upload Docs" at bounding box center [563, 425] width 269 height 38
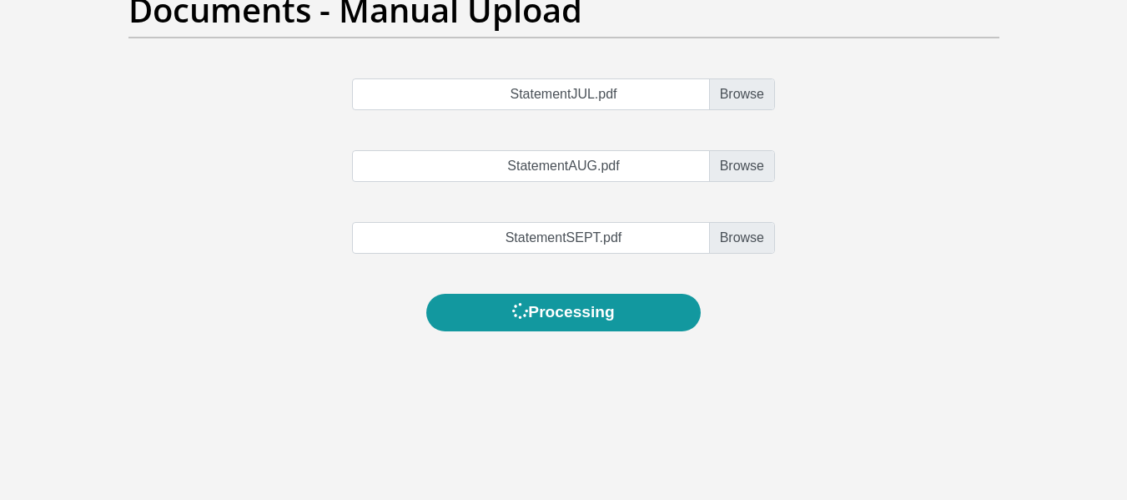
scroll to position [223, 0]
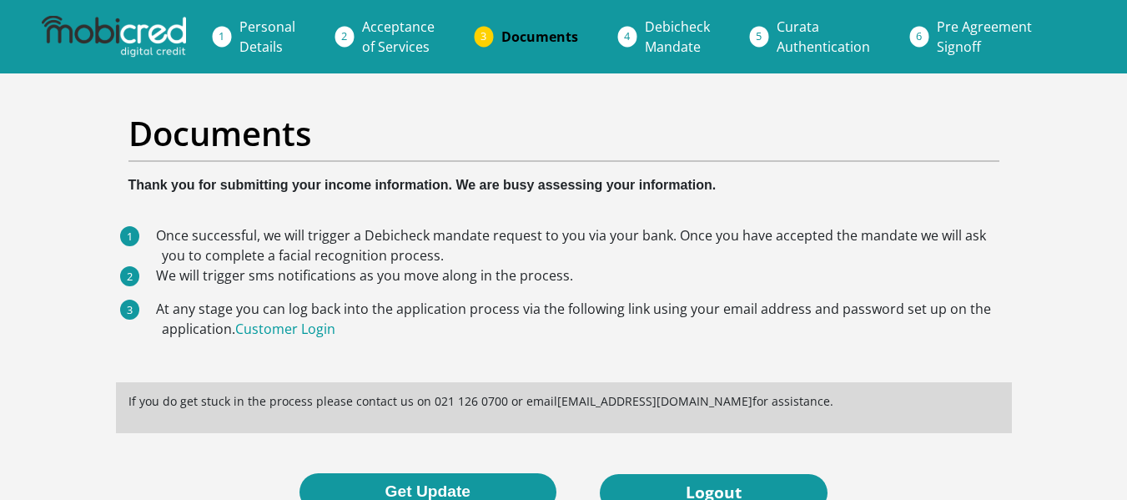
scroll to position [111, 0]
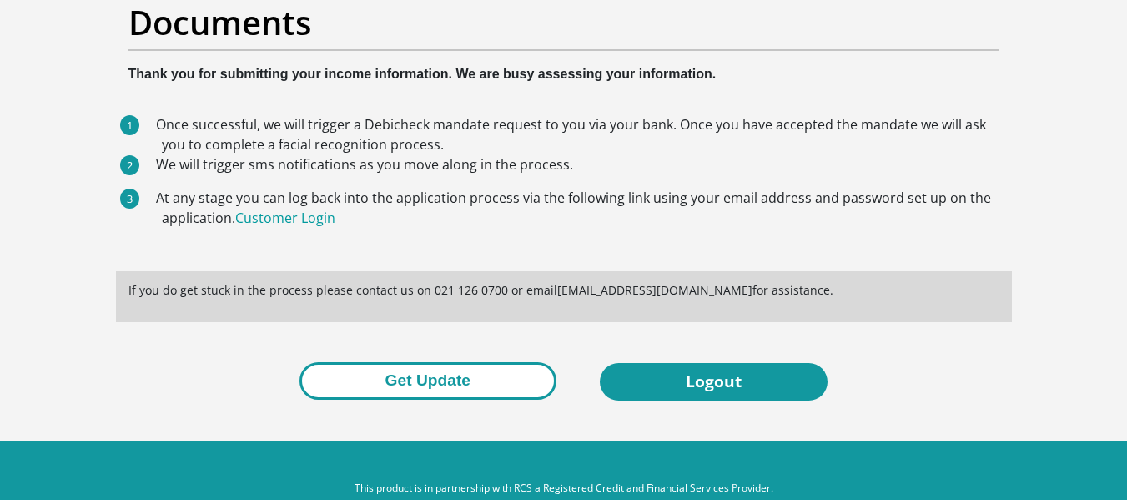
click at [389, 372] on button "Get Update" at bounding box center [427, 381] width 257 height 38
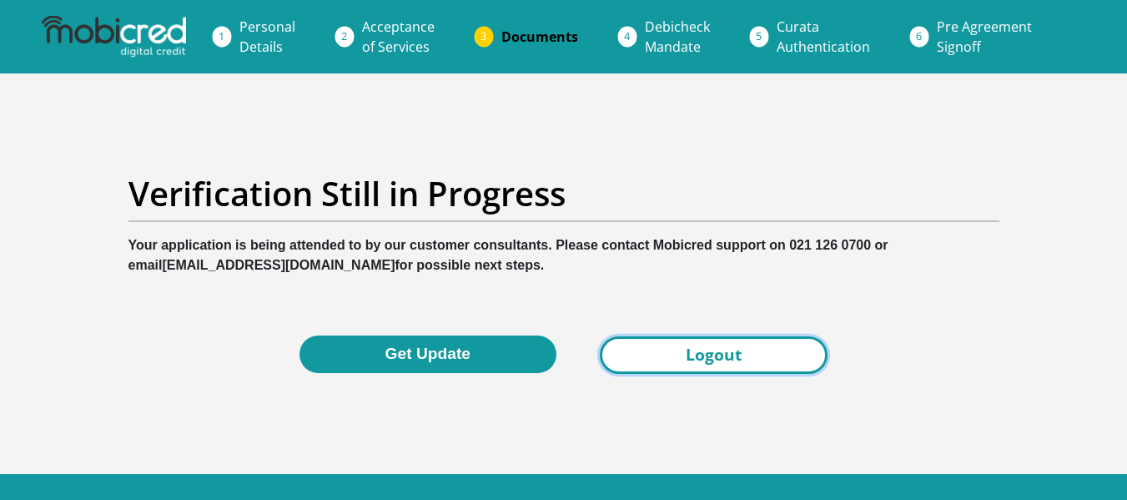
click at [795, 365] on link "Logout" at bounding box center [714, 355] width 228 height 38
